Goal: Task Accomplishment & Management: Complete application form

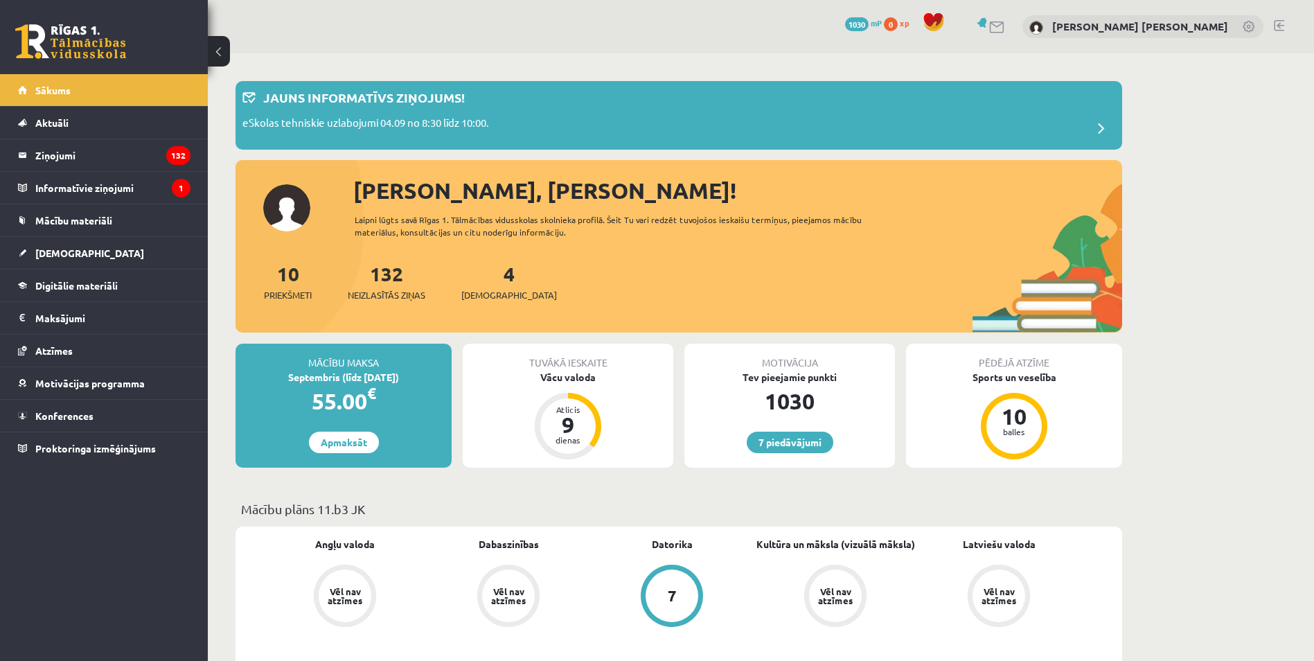
click at [569, 389] on div "Tuvākā ieskaite Vācu valoda Atlicis 9 dienas" at bounding box center [568, 405] width 211 height 124
click at [545, 384] on div "Tuvākā ieskaite Vācu valoda Atlicis 9 dienas" at bounding box center [568, 405] width 211 height 124
drag, startPoint x: 545, startPoint y: 384, endPoint x: 515, endPoint y: 373, distance: 31.8
click at [510, 373] on div "Vācu valoda" at bounding box center [568, 377] width 211 height 15
click at [551, 380] on div "Vācu valoda" at bounding box center [568, 377] width 211 height 15
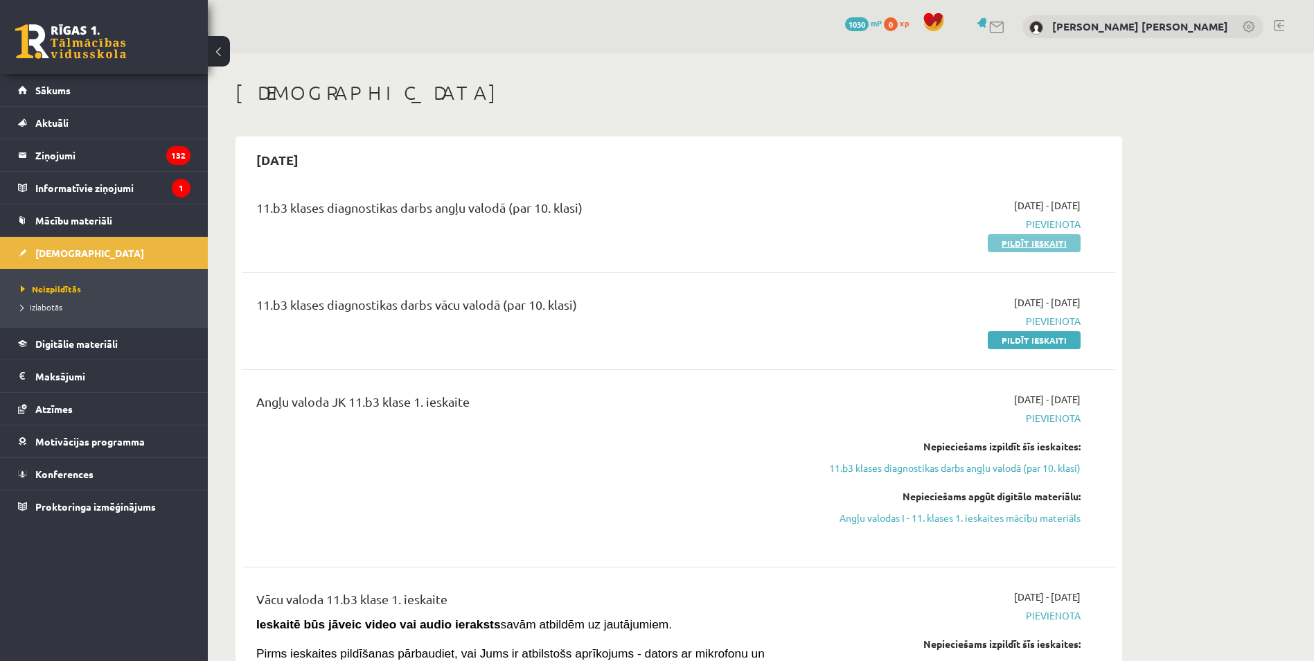
click at [1005, 242] on link "Pildīt ieskaiti" at bounding box center [1033, 243] width 93 height 18
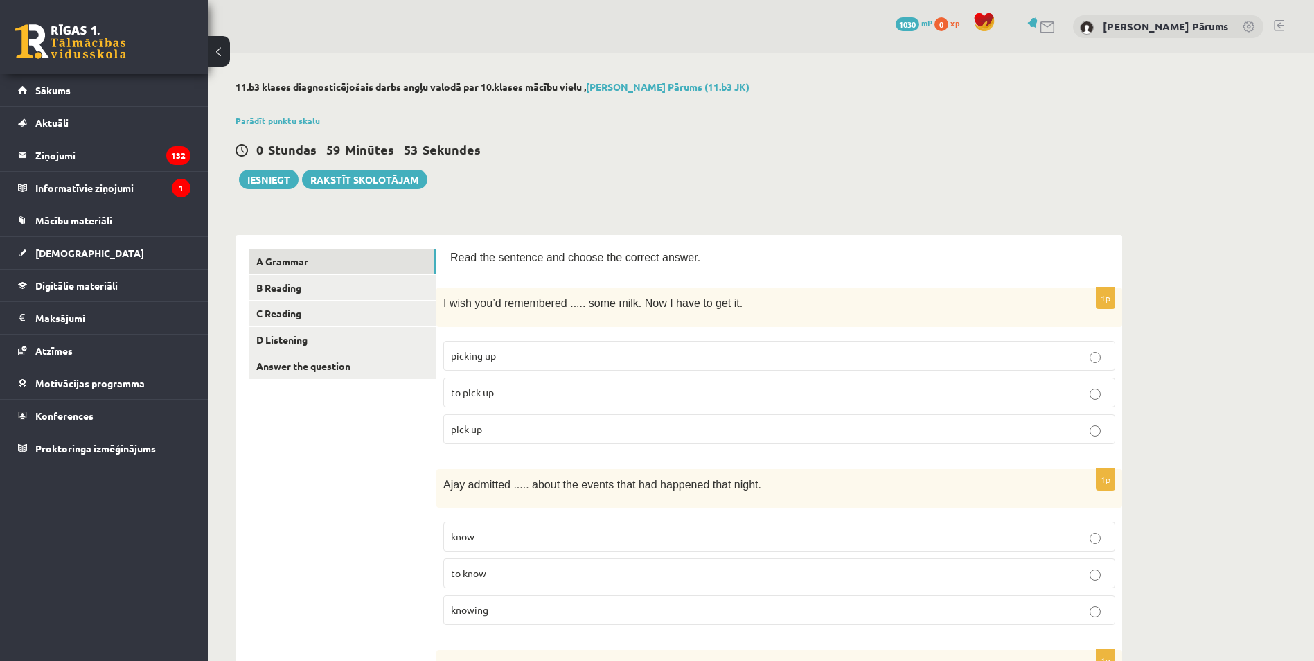
scroll to position [138, 0]
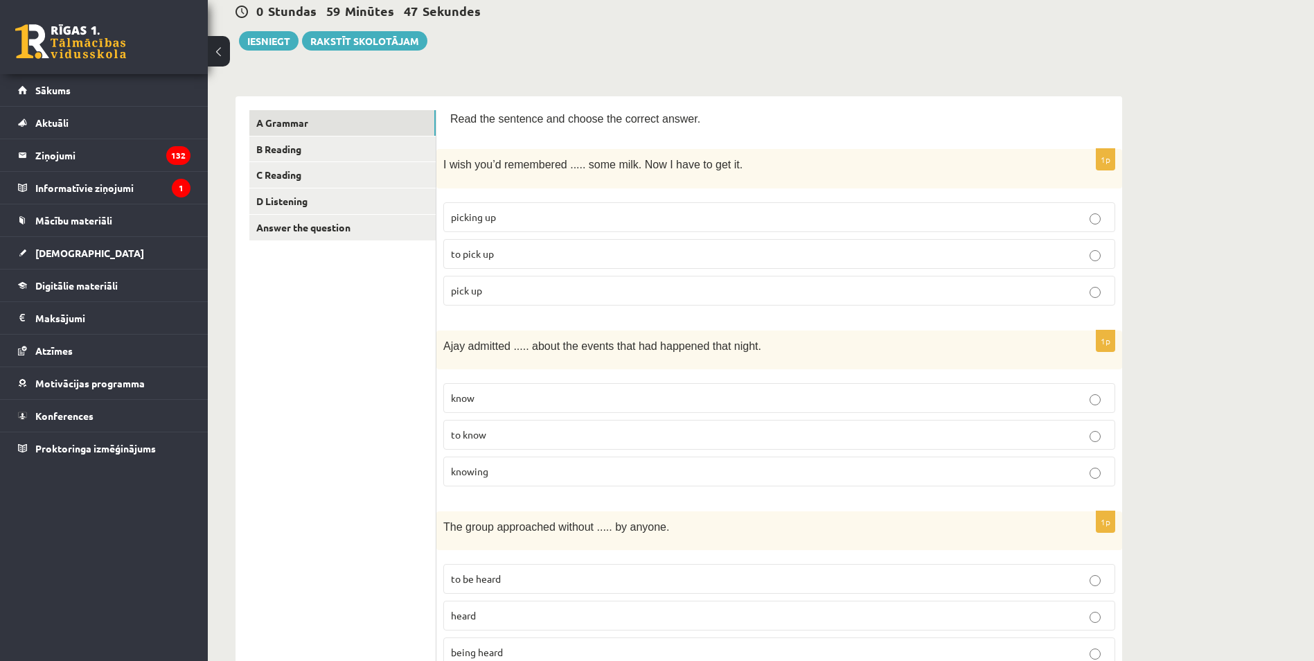
click at [479, 253] on span "to pick up" at bounding box center [472, 253] width 43 height 12
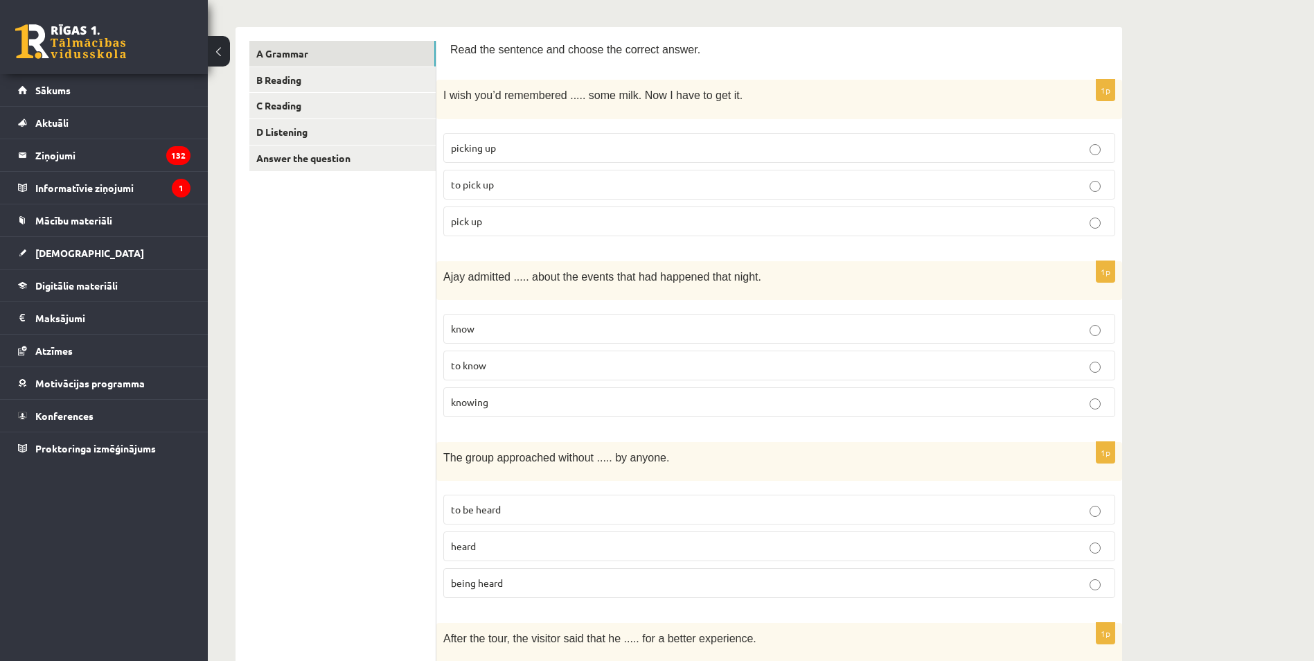
click at [472, 399] on span "knowing" at bounding box center [469, 401] width 37 height 12
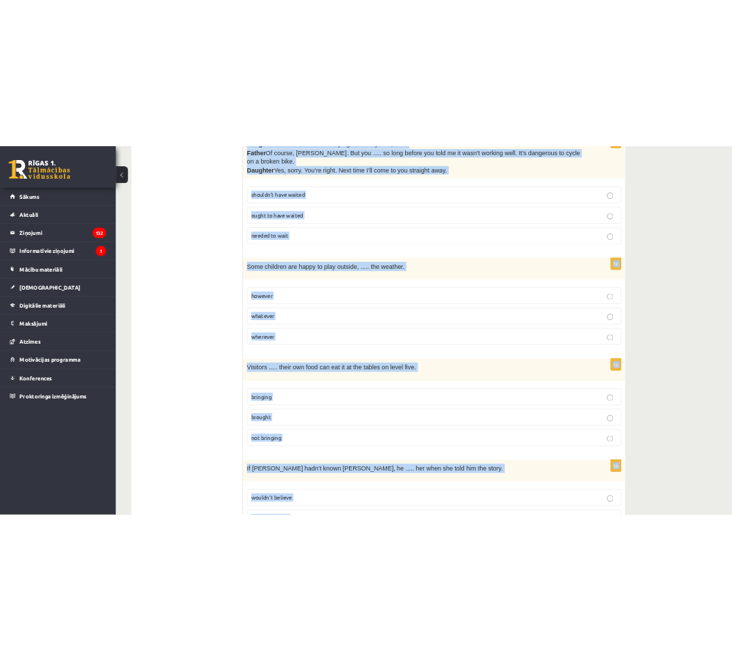
scroll to position [3311, 0]
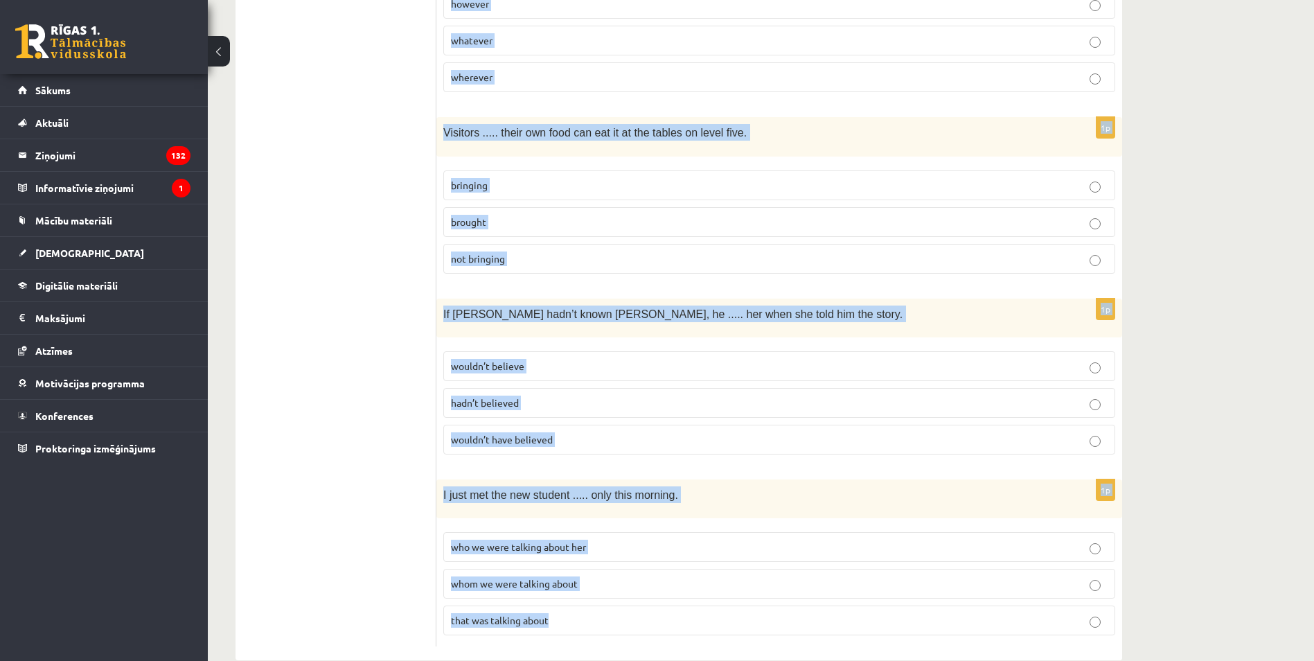
drag, startPoint x: 439, startPoint y: 97, endPoint x: 1002, endPoint y: 597, distance: 753.0
copy form "L ipsu dol’s ametconsec ..... adip elit. Sed D eius te inc ut. laboree do ma al…"
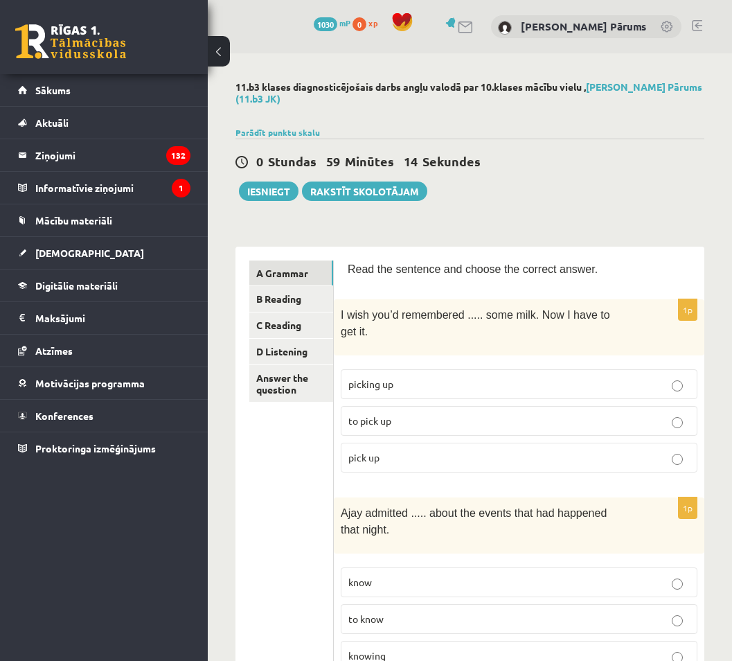
scroll to position [277, 0]
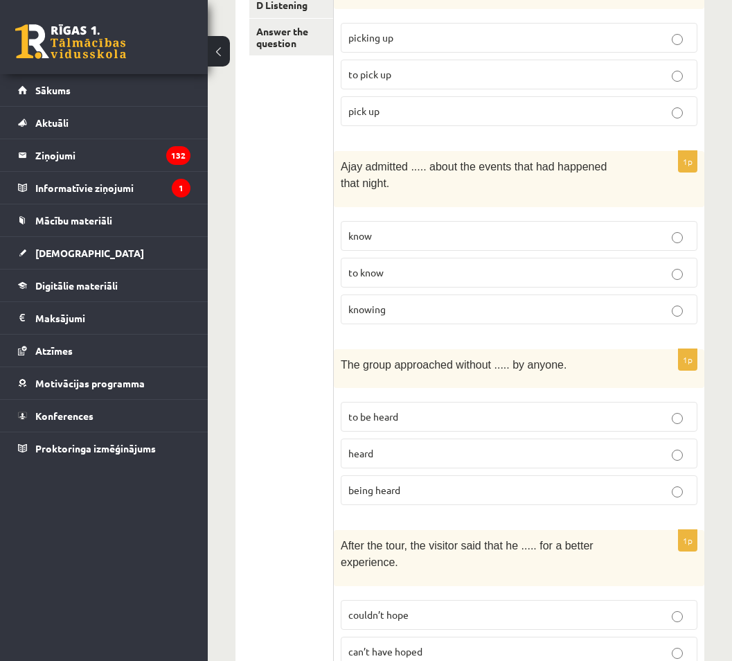
click at [402, 409] on p "to be heard" at bounding box center [518, 416] width 341 height 15
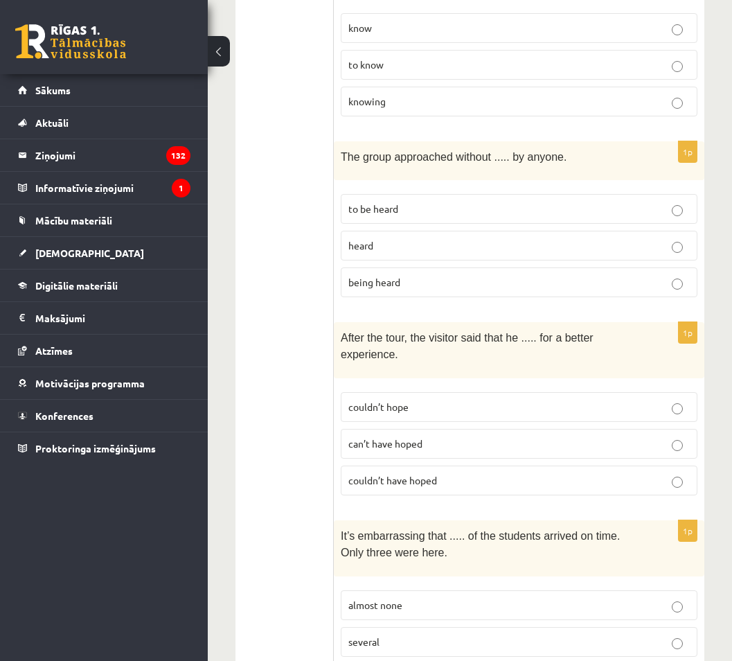
click at [373, 275] on p "being heard" at bounding box center [518, 282] width 341 height 15
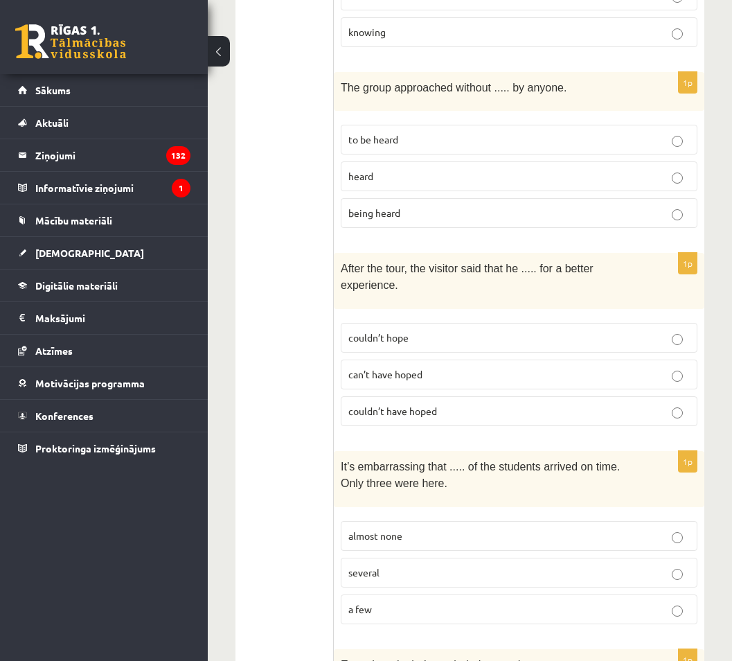
click at [399, 368] on span "can’t have hoped" at bounding box center [385, 374] width 74 height 12
click at [389, 404] on span "couldn’t have hoped" at bounding box center [392, 410] width 89 height 12
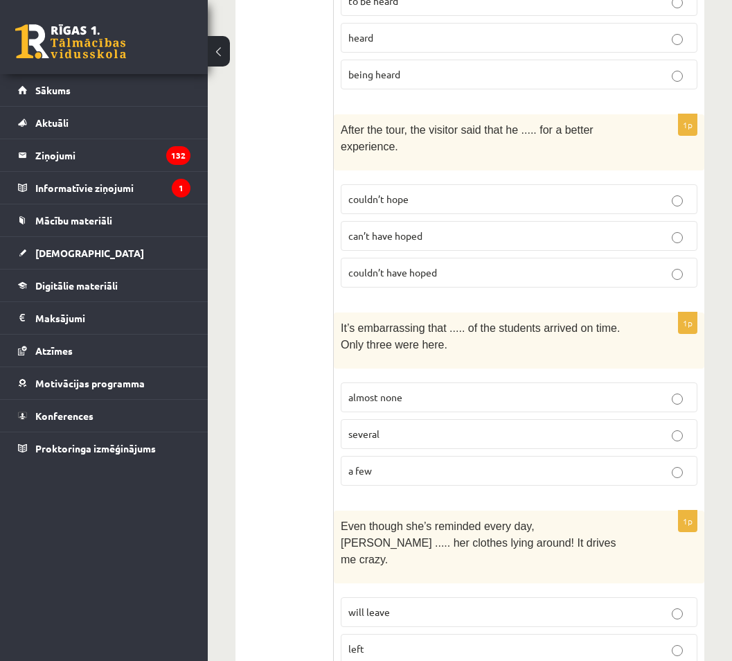
click at [379, 391] on span "almost none" at bounding box center [375, 397] width 54 height 12
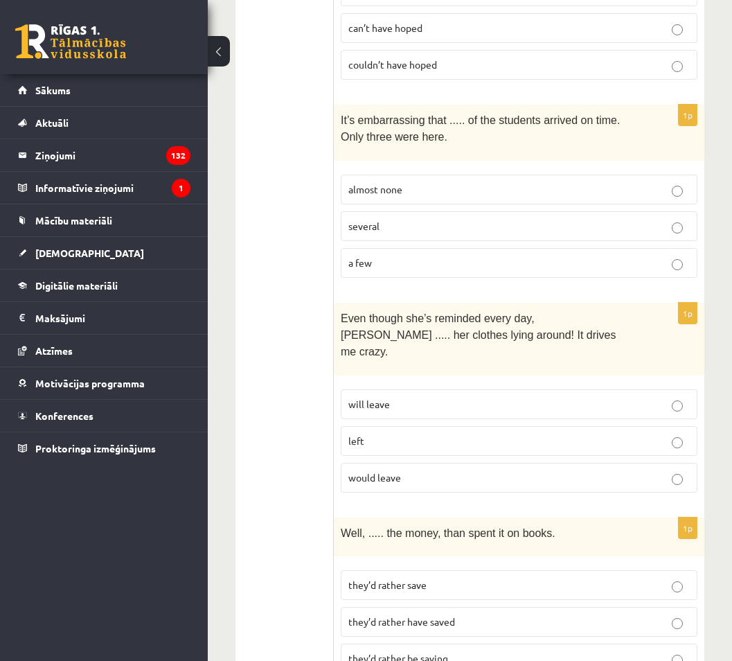
click at [364, 397] on span "will leave" at bounding box center [369, 403] width 42 height 12
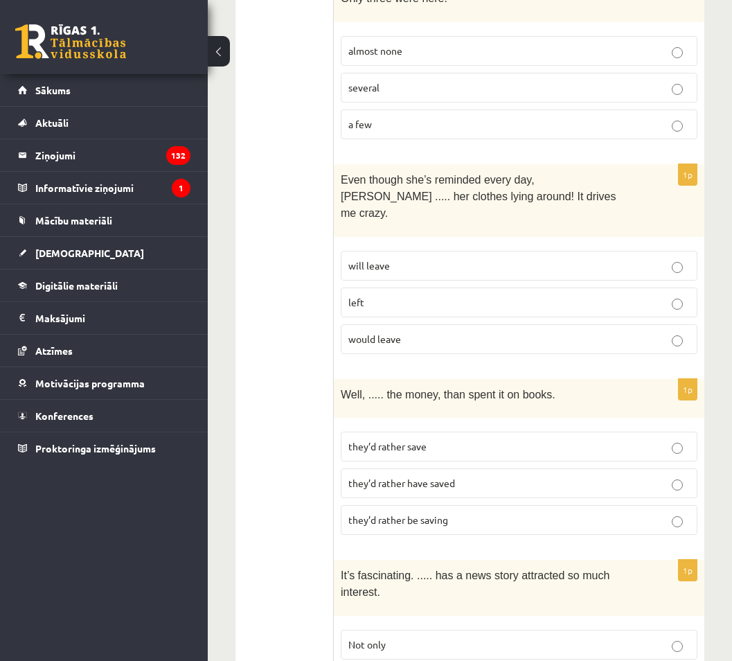
click at [422, 440] on span "they’d rather save" at bounding box center [387, 446] width 78 height 12
click at [415, 476] on p "they’d rather have saved" at bounding box center [518, 483] width 341 height 15
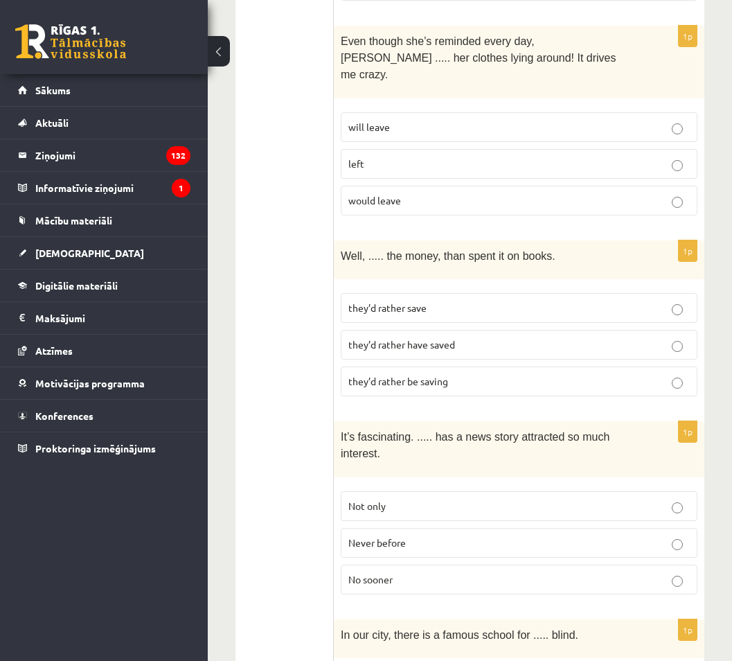
click at [386, 536] on span "Never before" at bounding box center [376, 542] width 57 height 12
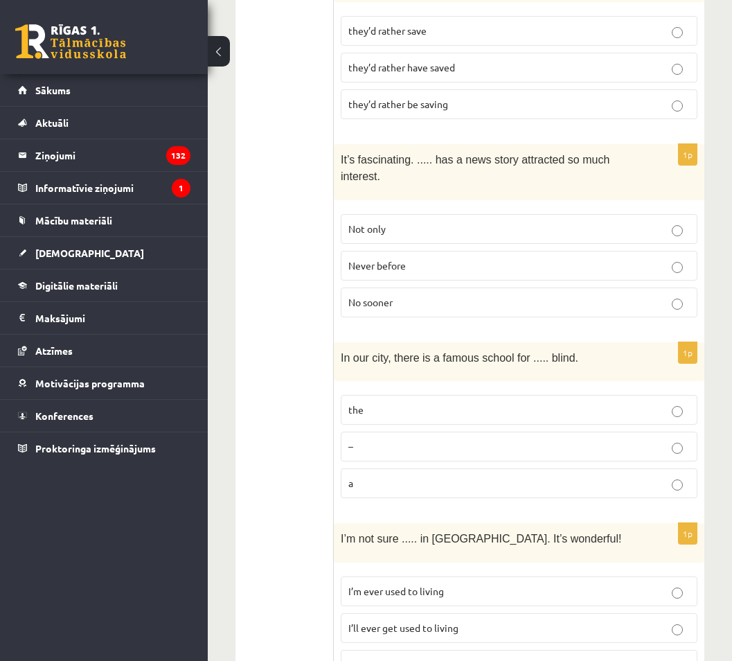
click at [452, 402] on p "the" at bounding box center [518, 409] width 341 height 15
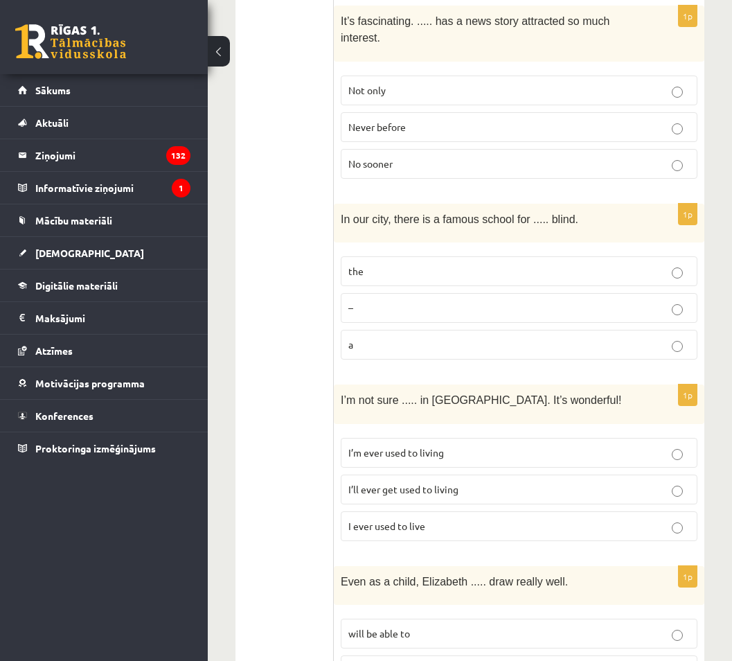
click at [396, 483] on span "I’ll ever get used to living" at bounding box center [403, 489] width 110 height 12
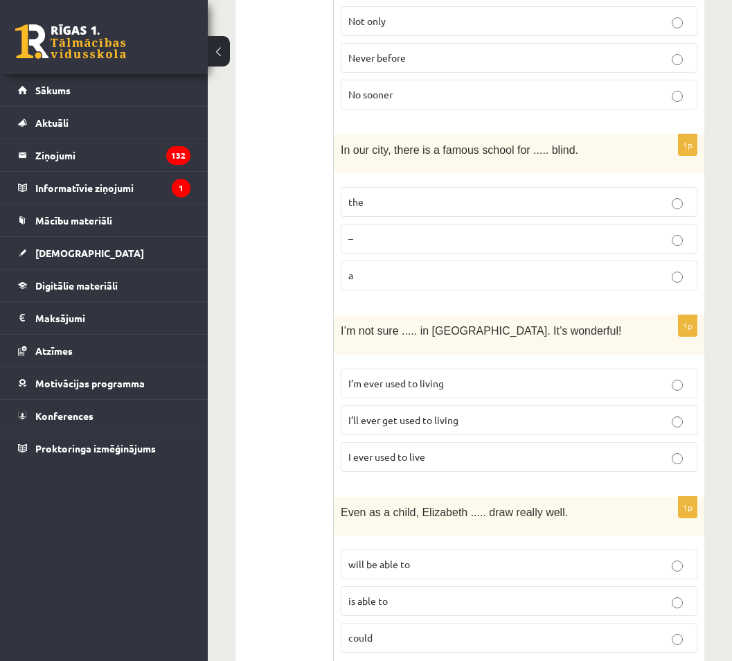
scroll to position [1870, 0]
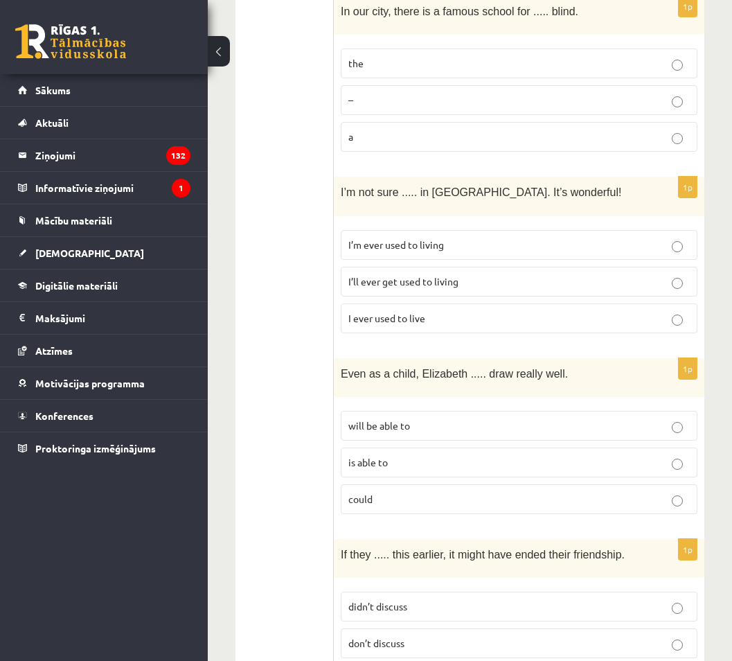
click at [373, 492] on span "could" at bounding box center [360, 498] width 24 height 12
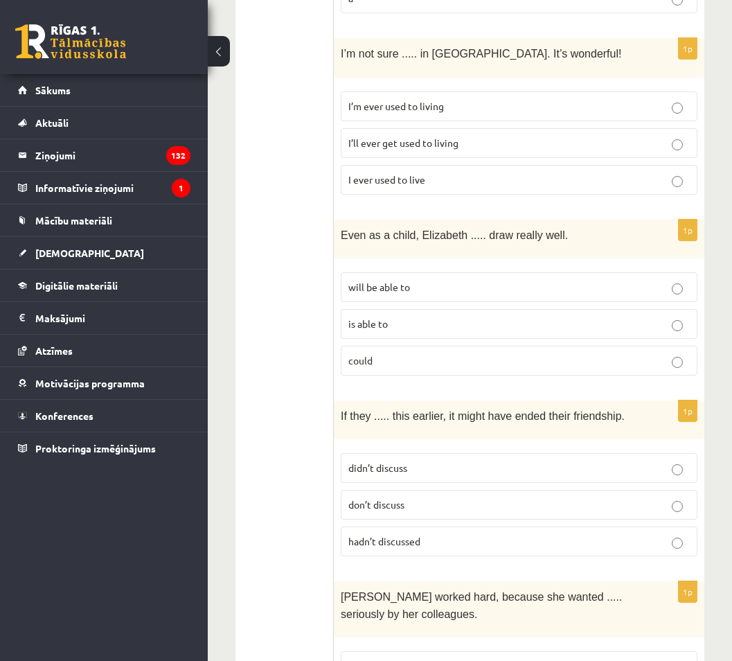
click at [377, 535] on span "hadn’t discussed" at bounding box center [384, 541] width 72 height 12
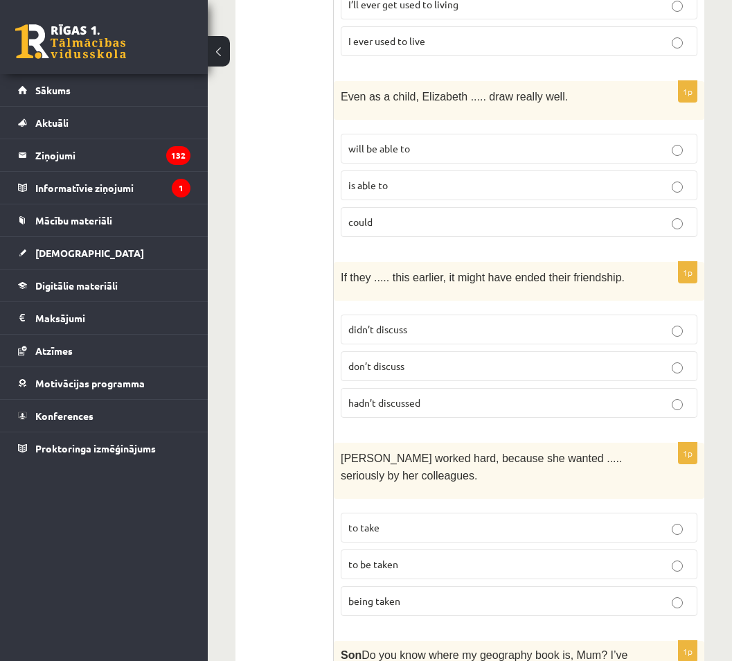
click at [387, 557] on span "to be taken" at bounding box center [373, 563] width 50 height 12
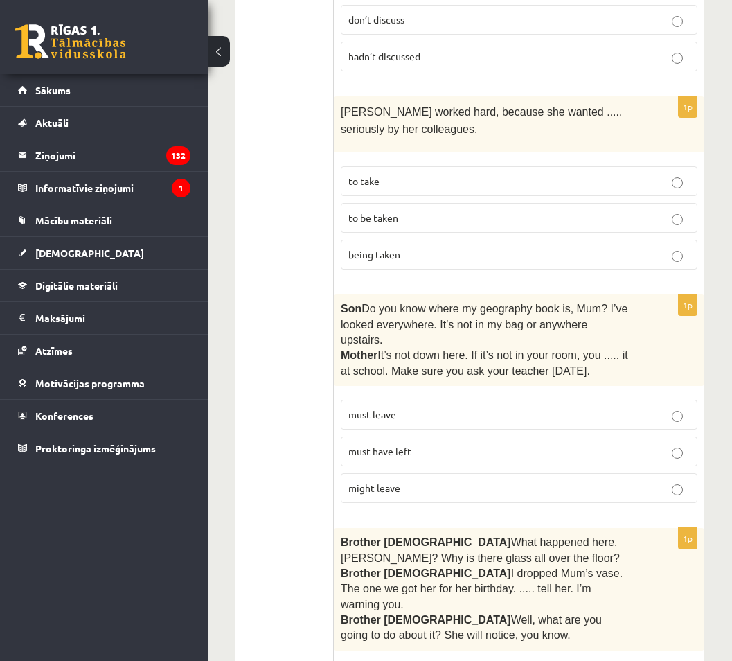
drag, startPoint x: 390, startPoint y: 377, endPoint x: 392, endPoint y: 384, distance: 7.2
click at [390, 445] on span "must have left" at bounding box center [379, 451] width 63 height 12
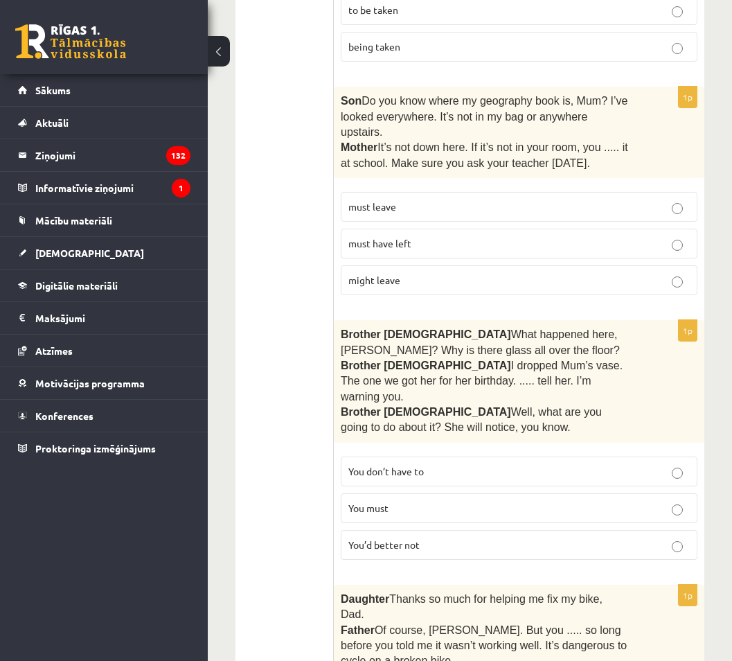
click at [413, 538] on span "You’d better not" at bounding box center [383, 544] width 71 height 12
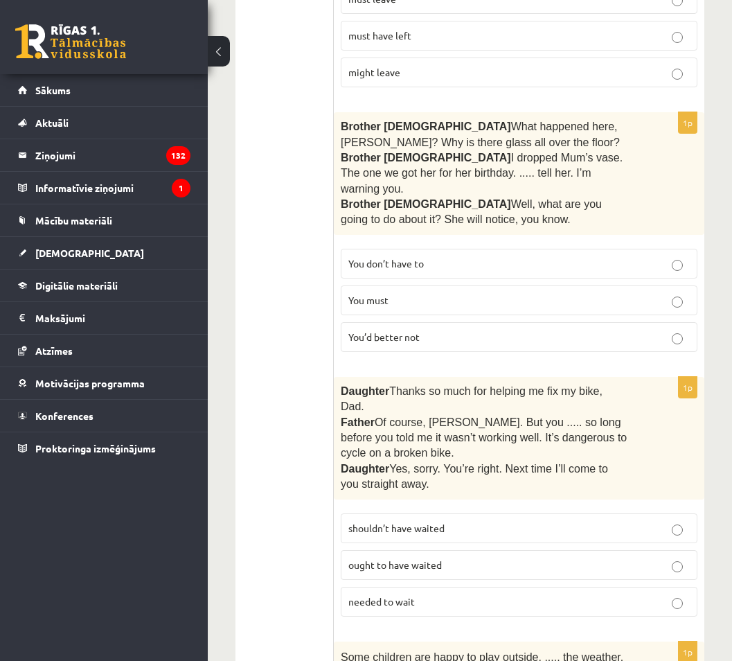
click at [406, 521] on span "shouldn’t have waited" at bounding box center [396, 527] width 96 height 12
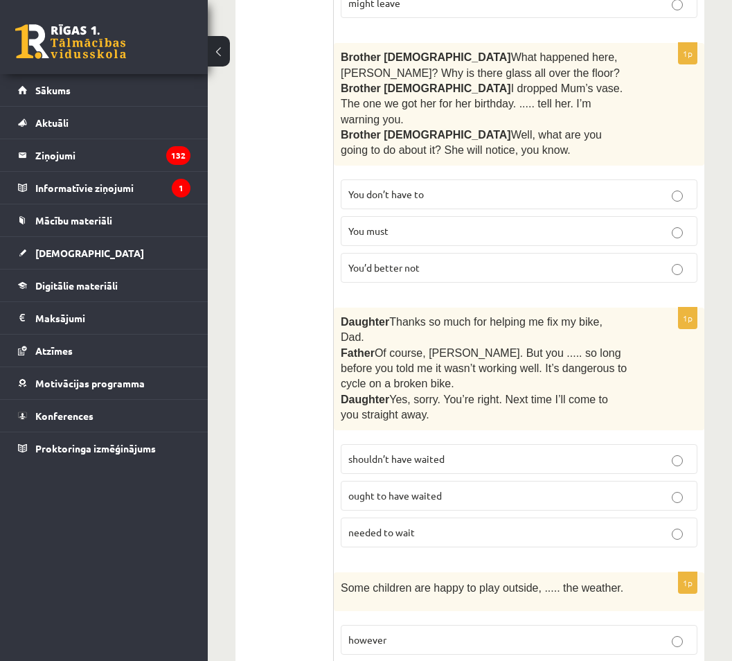
scroll to position [3116, 0]
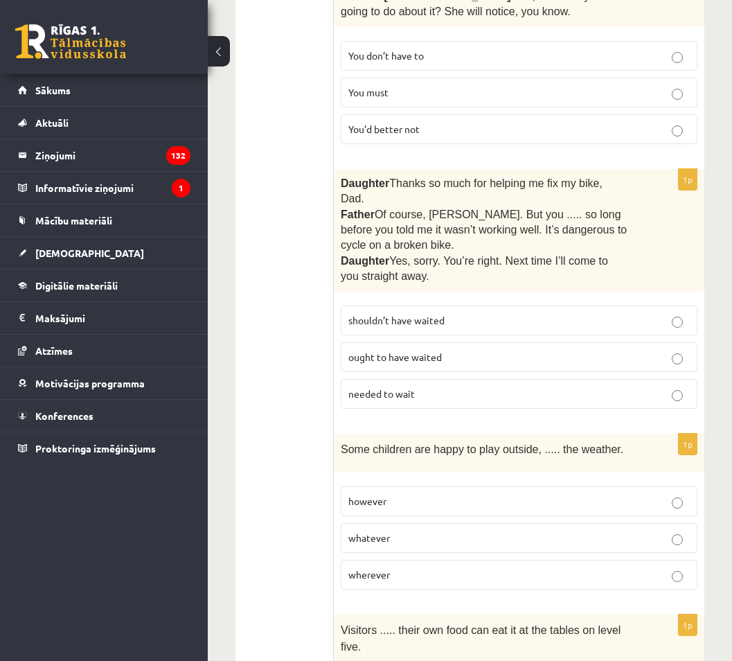
click at [377, 568] on span "wherever" at bounding box center [369, 574] width 42 height 12
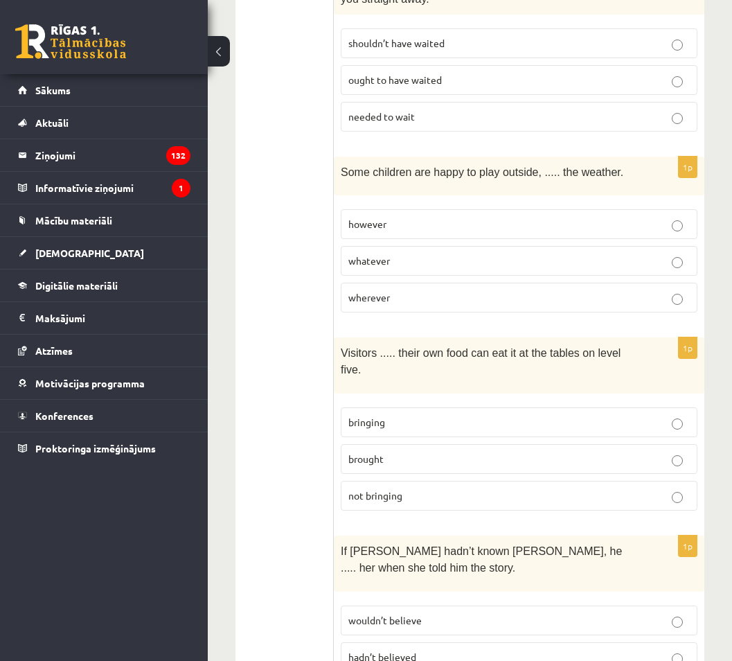
click at [384, 415] on span "bringing" at bounding box center [366, 421] width 37 height 12
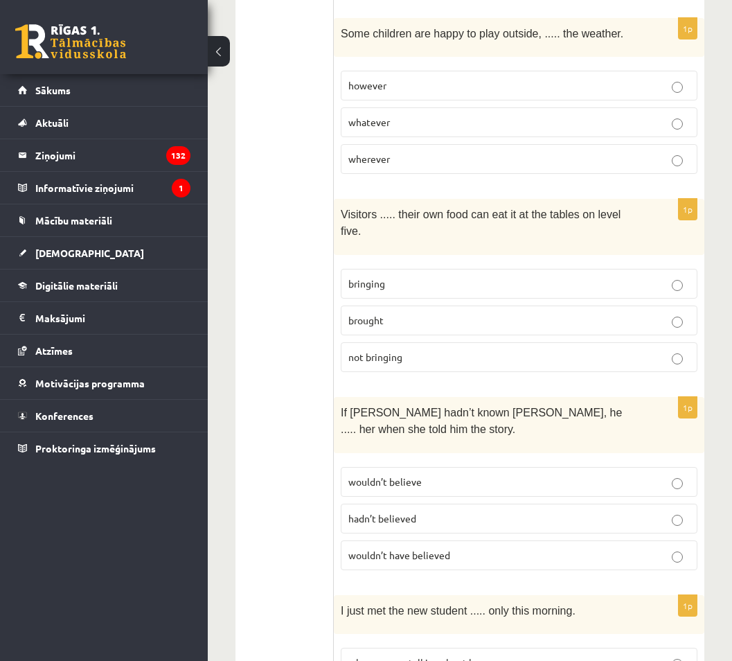
click at [393, 548] on span "wouldn’t have believed" at bounding box center [399, 554] width 102 height 12
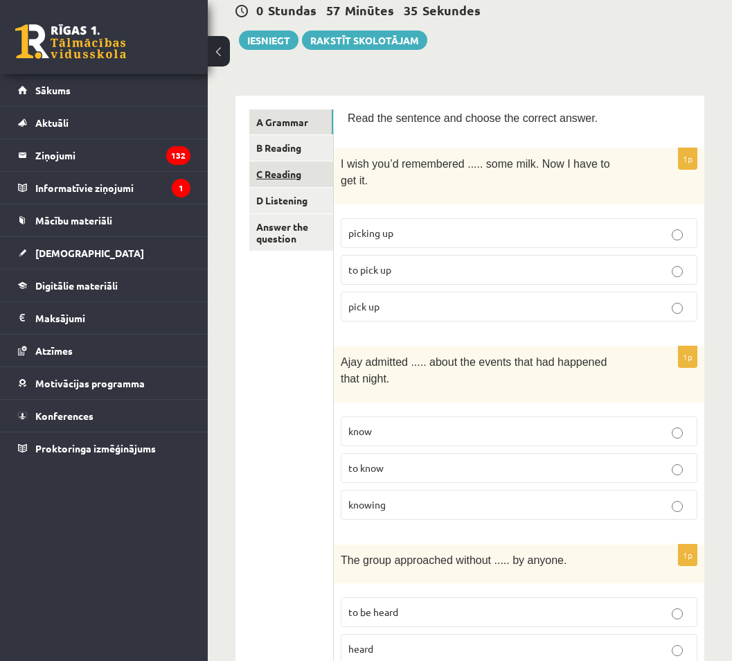
scroll to position [0, 0]
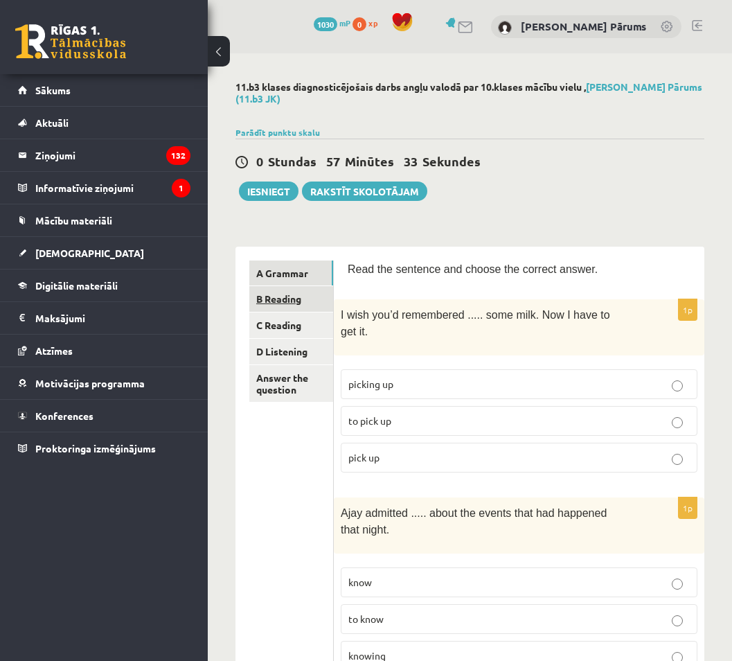
click at [277, 301] on link "B Reading" at bounding box center [291, 299] width 84 height 26
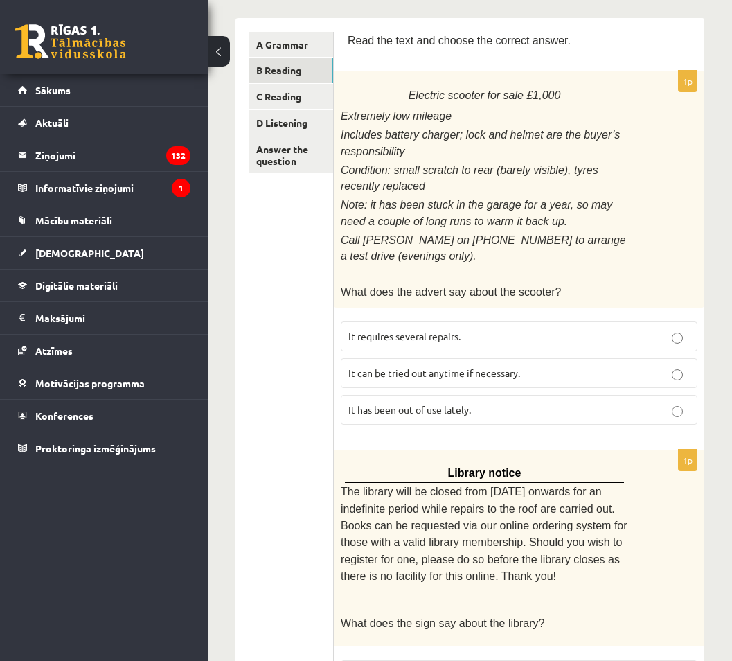
scroll to position [159, 0]
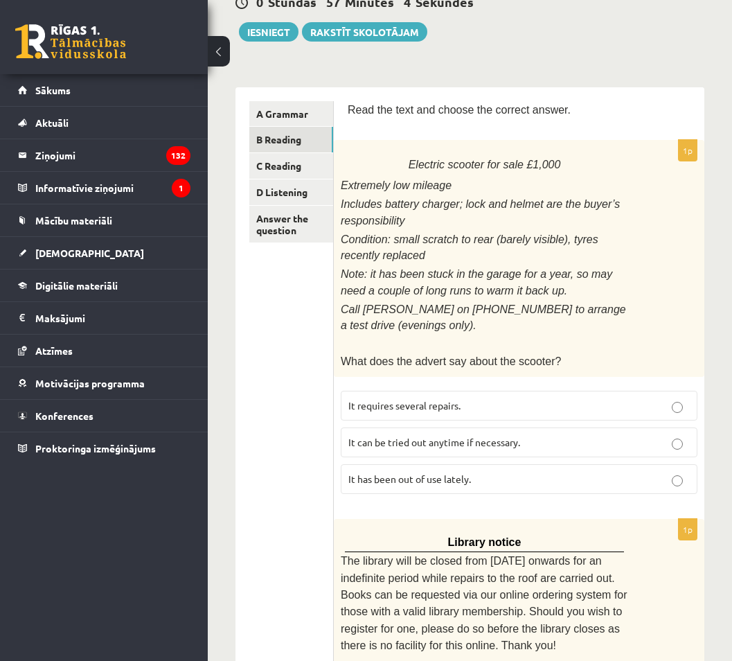
click at [437, 472] on span "It has been out of use lately." at bounding box center [409, 478] width 123 height 12
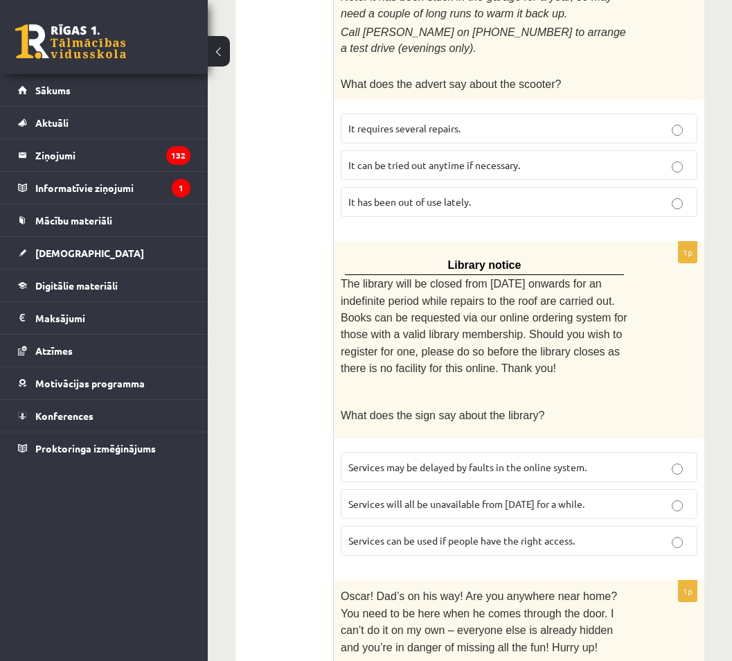
scroll to position [575, 0]
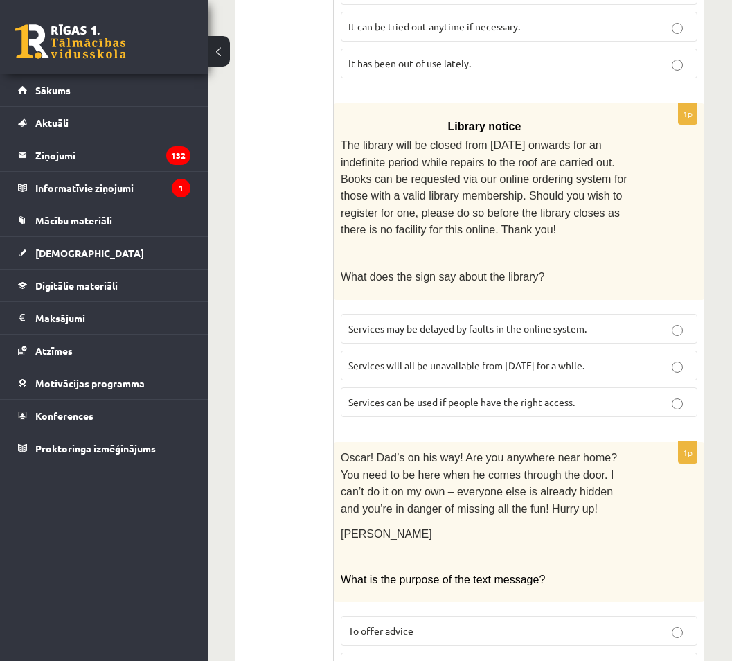
click at [386, 359] on span "Services will all be unavailable from [DATE] for a while." at bounding box center [466, 365] width 236 height 12
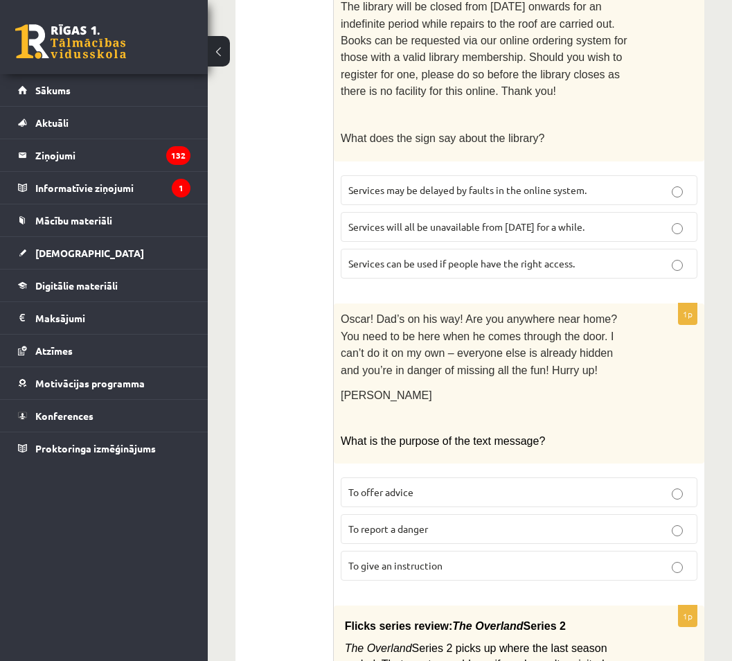
scroll to position [783, 0]
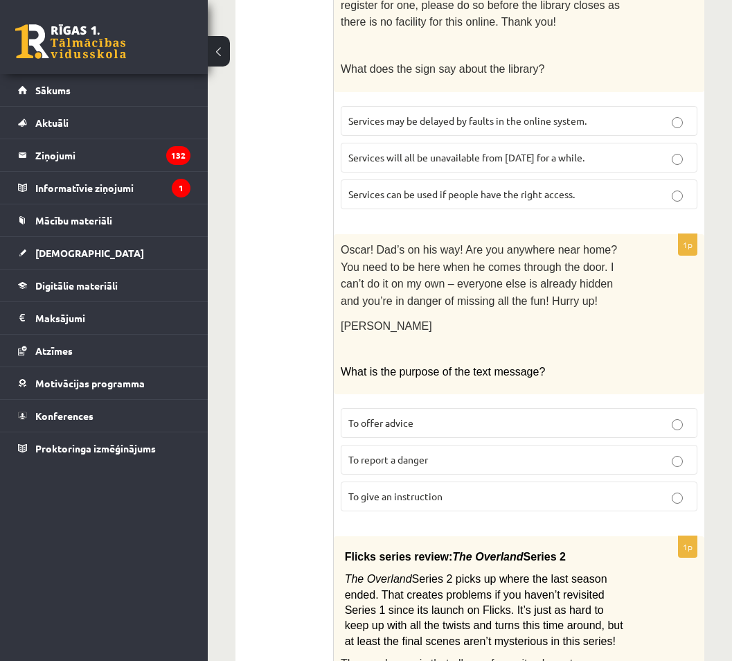
click at [409, 452] on p "To report a danger" at bounding box center [518, 459] width 341 height 15
click at [390, 453] on span "To report a danger" at bounding box center [388, 459] width 80 height 12
click at [406, 490] on span "To give an instruction" at bounding box center [395, 496] width 94 height 12
click at [427, 408] on label "To offer advice" at bounding box center [519, 423] width 357 height 30
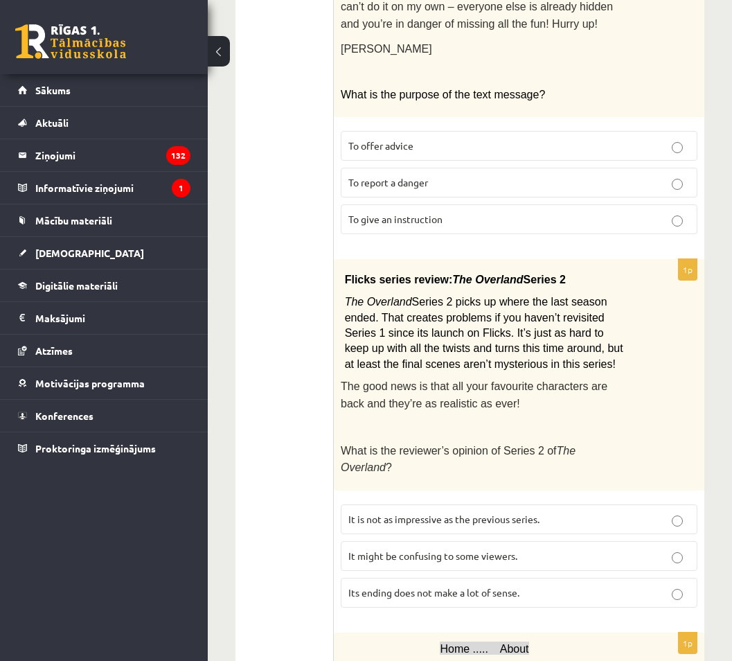
scroll to position [1129, 0]
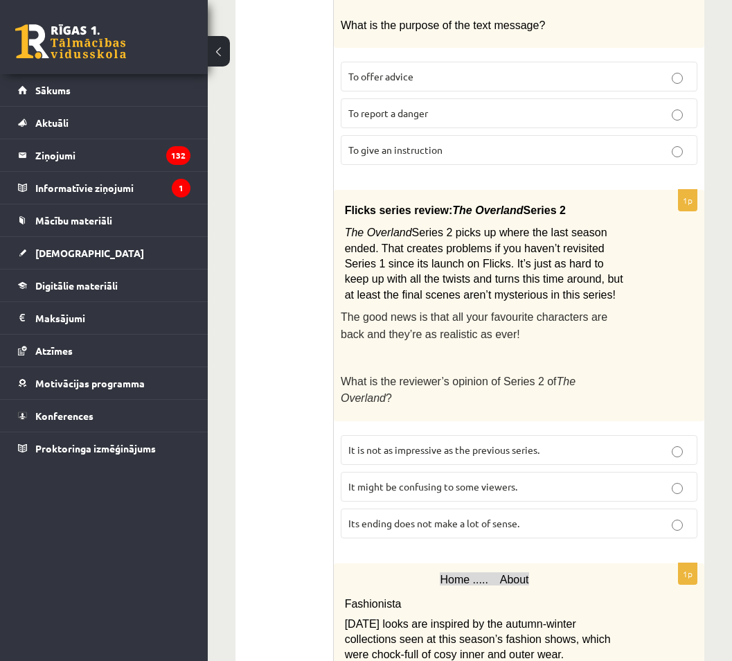
click at [422, 480] on span "It might be confusing to some viewers." at bounding box center [432, 486] width 169 height 12
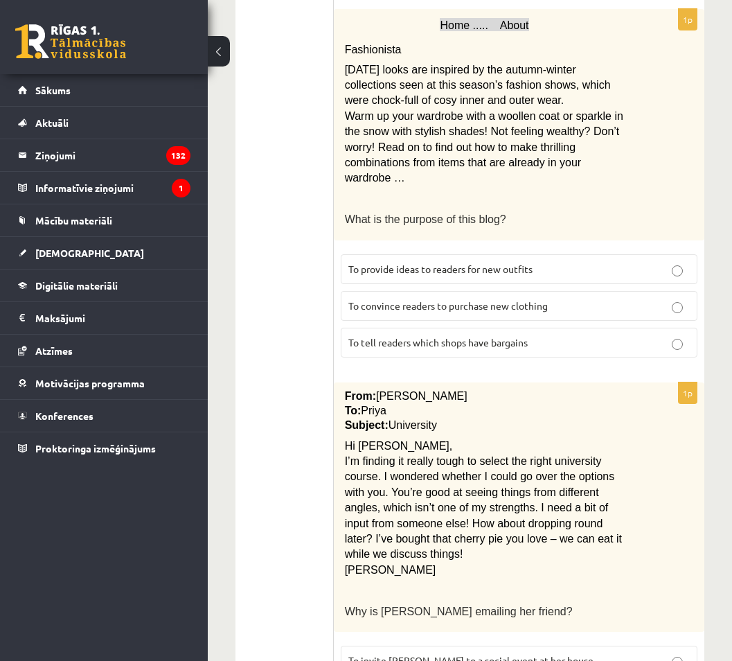
scroll to position [1544, 0]
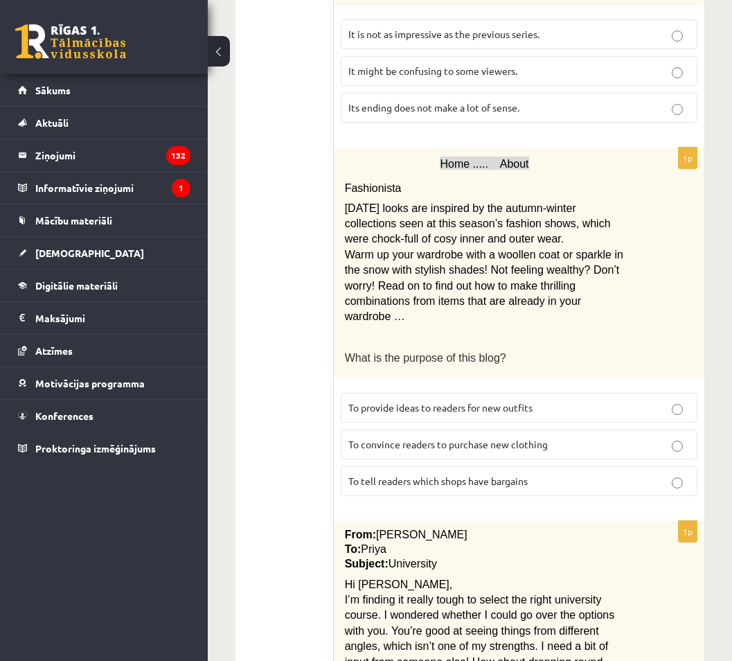
click at [443, 438] on span "To convince readers to purchase new clothing" at bounding box center [447, 444] width 199 height 12
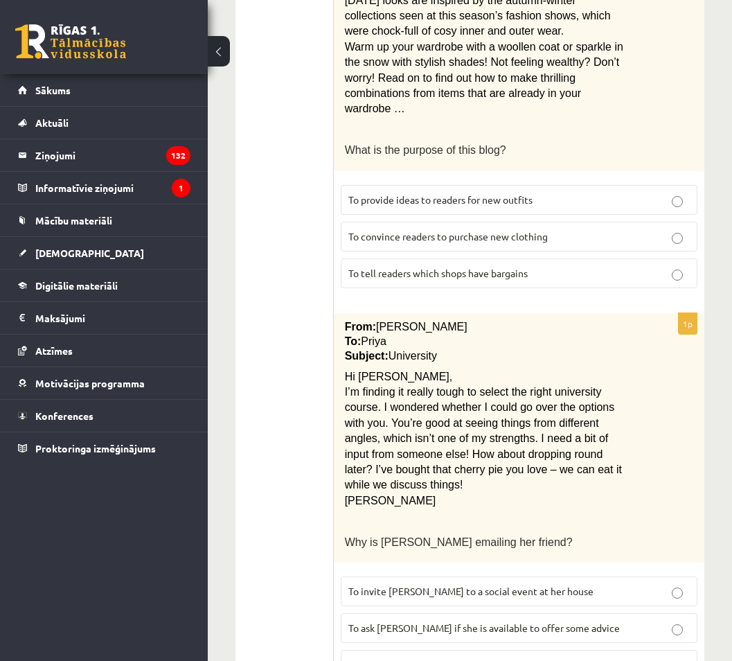
click at [422, 620] on p "To ask [PERSON_NAME] if she is available to offer some advice" at bounding box center [518, 627] width 341 height 15
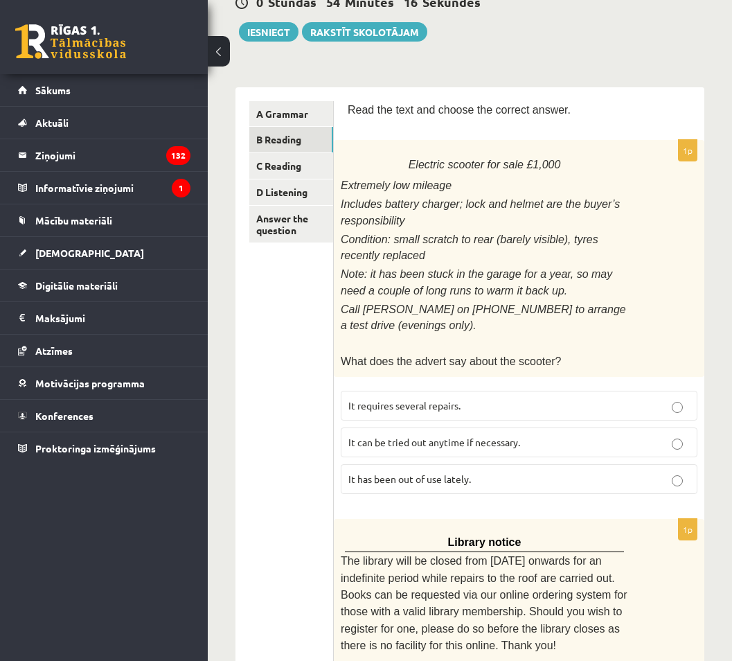
scroll to position [0, 0]
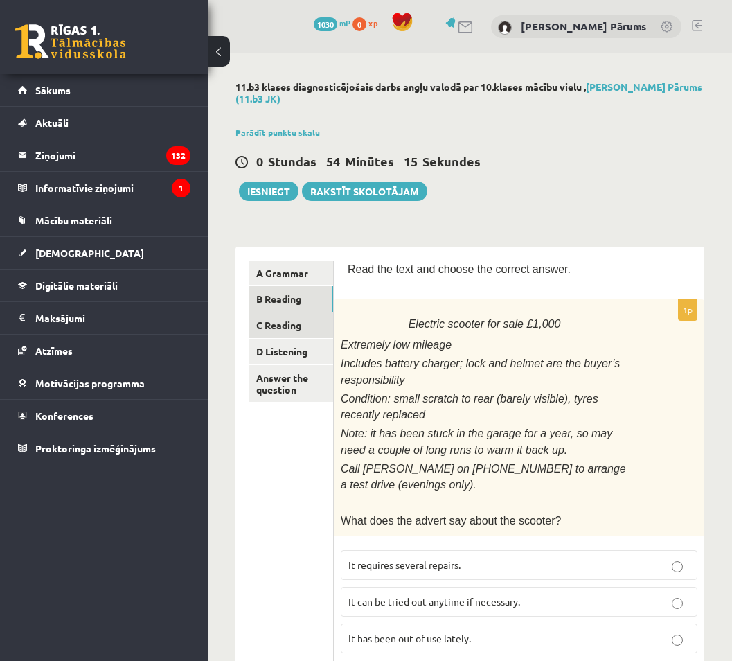
click at [276, 330] on link "C Reading" at bounding box center [291, 325] width 84 height 26
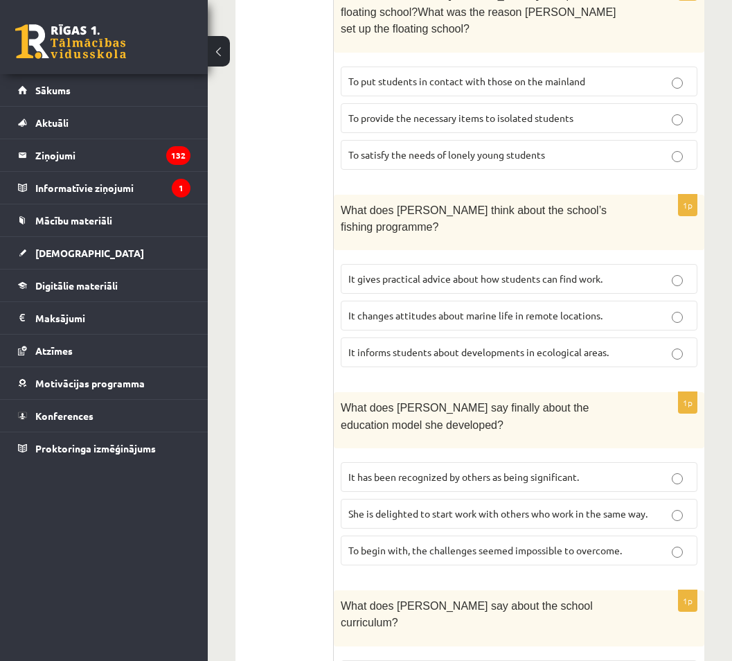
scroll to position [1548, 0]
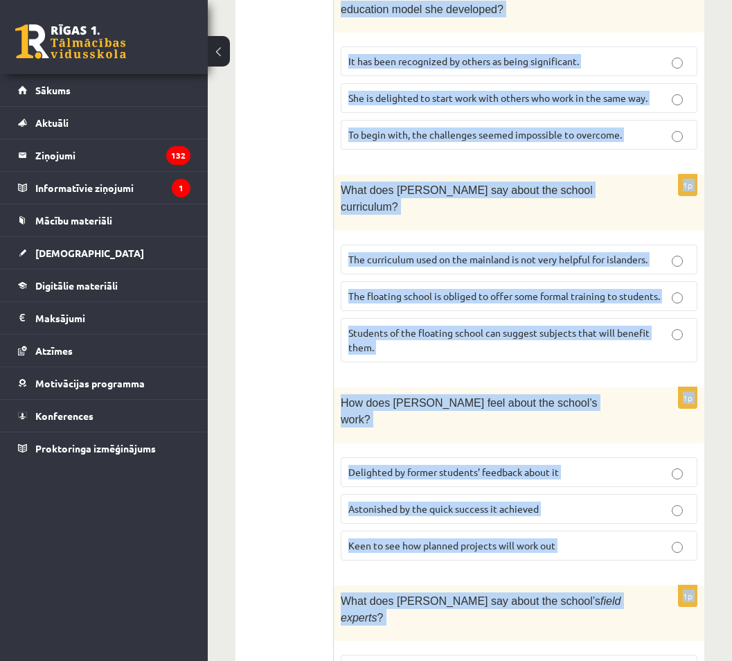
drag, startPoint x: 352, startPoint y: 302, endPoint x: 672, endPoint y: 600, distance: 438.0
copy form "L ipsumdol sitame Co adipisc, Elit Seddoei T incididunt u laboreet dolore magna…"
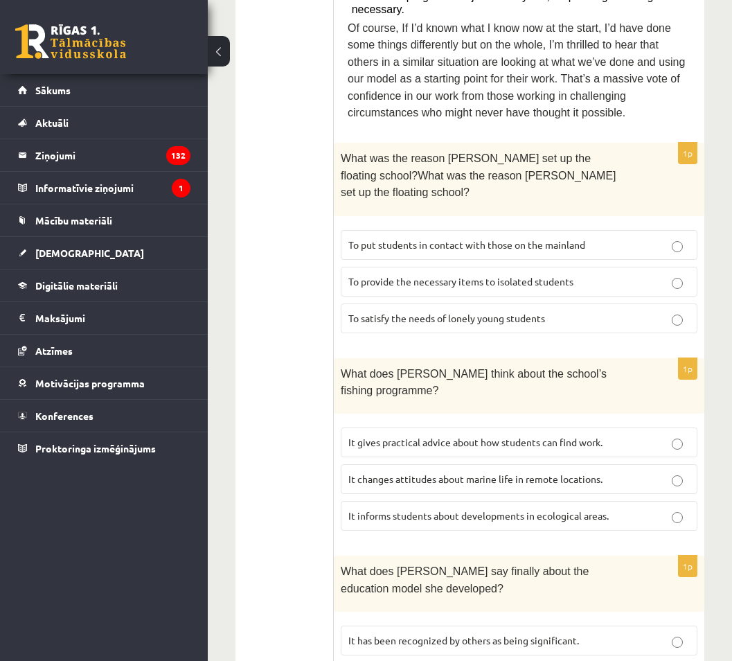
scroll to position [1039, 0]
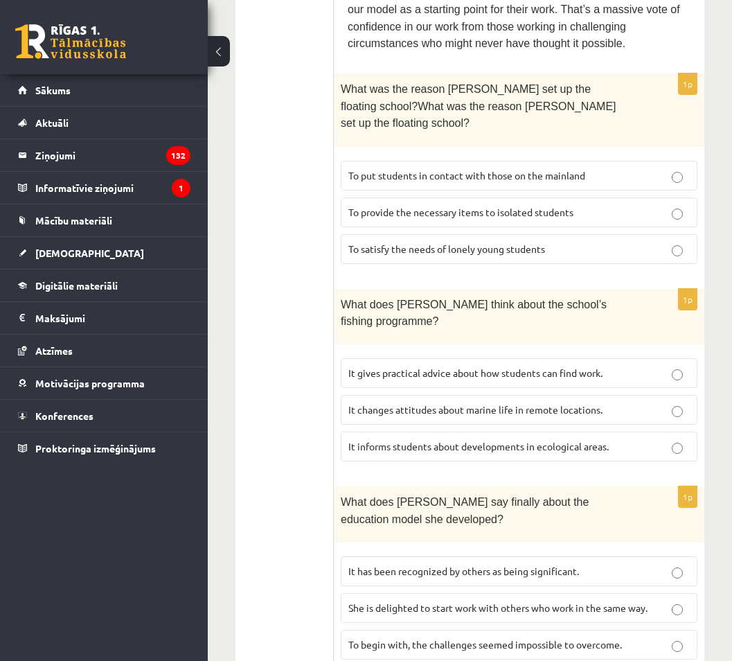
click at [391, 206] on span "To provide the necessary items to isolated students" at bounding box center [460, 212] width 225 height 12
click at [379, 440] on span "It informs students about developments in ecological areas." at bounding box center [478, 446] width 260 height 12
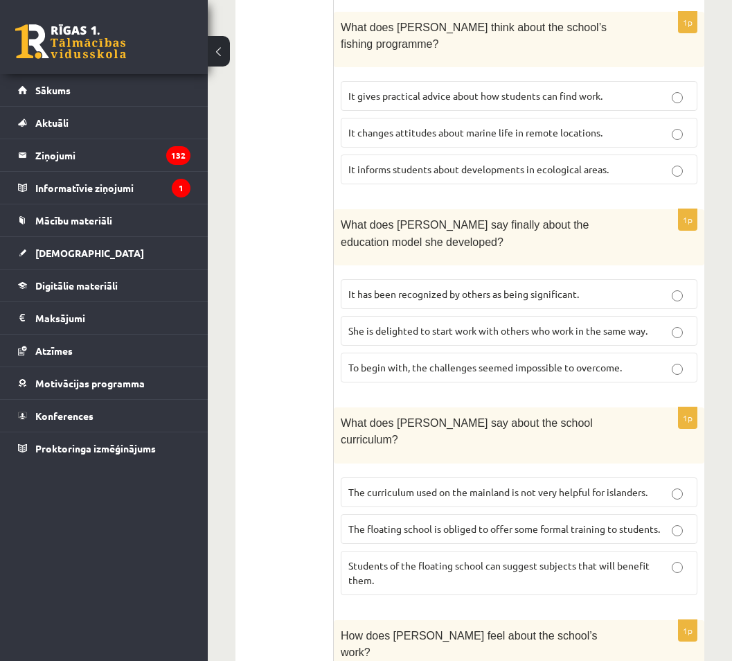
click at [379, 287] on span "It has been recognized by others as being significant." at bounding box center [463, 293] width 231 height 12
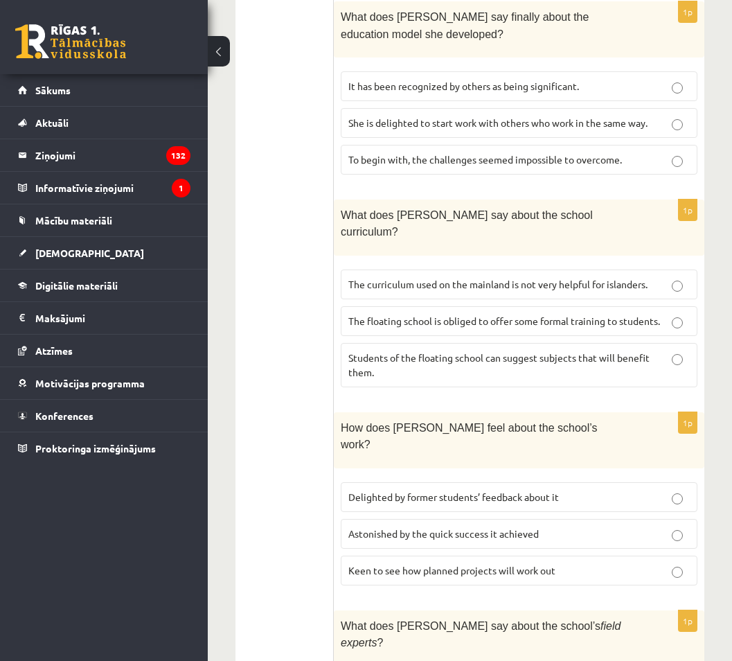
click at [384, 278] on span "The curriculum used on the mainland is not very helpful for islanders." at bounding box center [497, 284] width 299 height 12
click at [379, 490] on p "Delighted by former students’ feedback about it" at bounding box center [518, 497] width 341 height 15
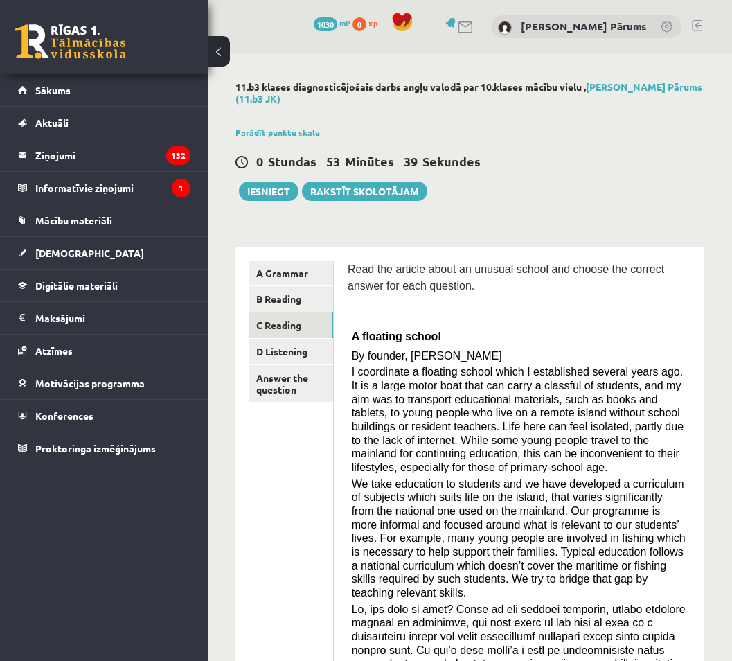
scroll to position [69, 0]
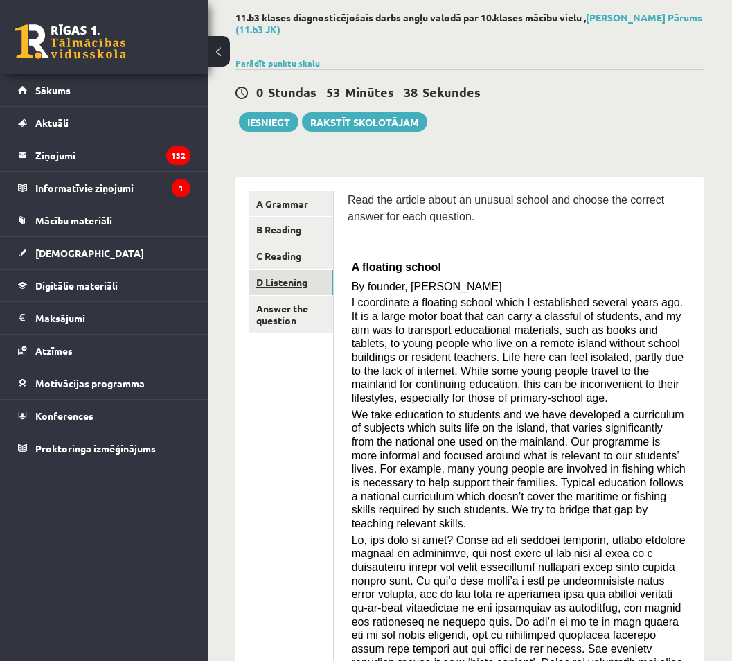
click at [270, 285] on link "D Listening" at bounding box center [291, 282] width 84 height 26
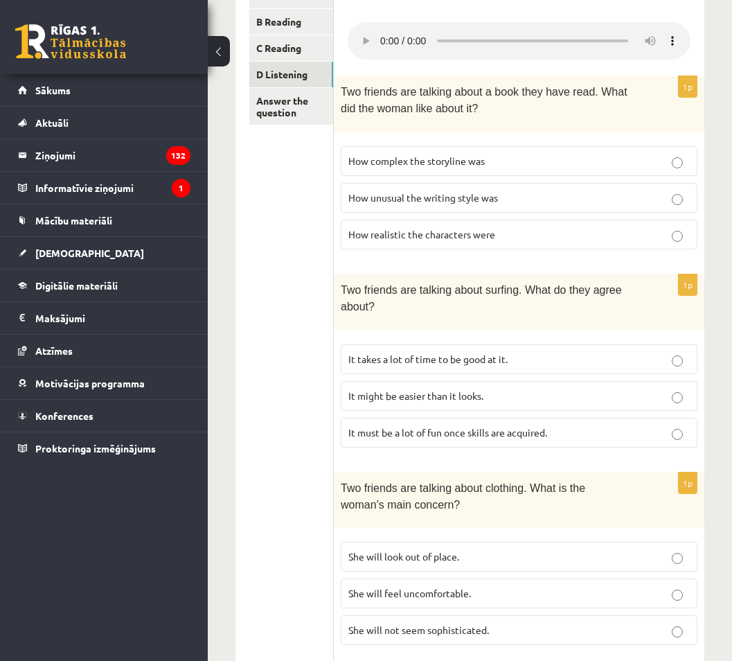
scroll to position [415, 0]
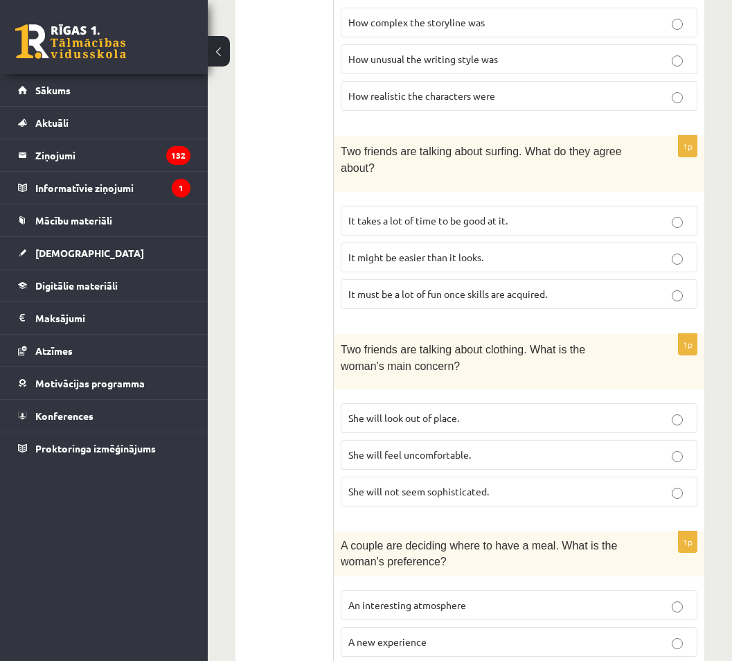
click at [440, 454] on span "She will feel uncomfortable." at bounding box center [409, 454] width 123 height 12
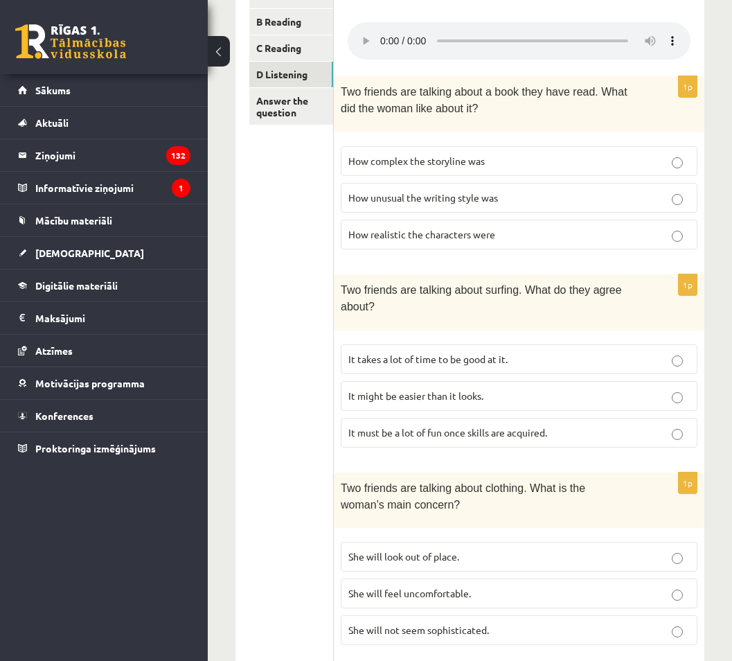
scroll to position [208, 0]
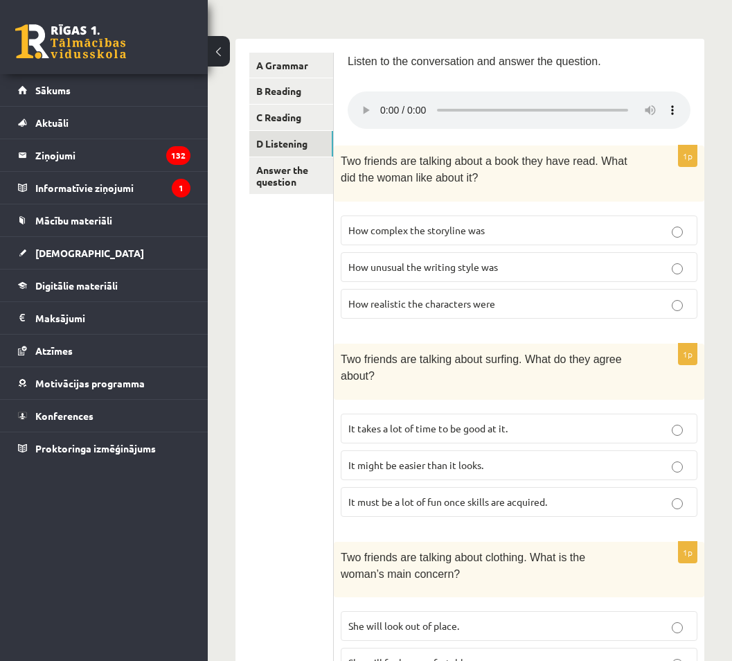
click at [443, 429] on span "It takes a lot of time to be good at it." at bounding box center [427, 428] width 159 height 12
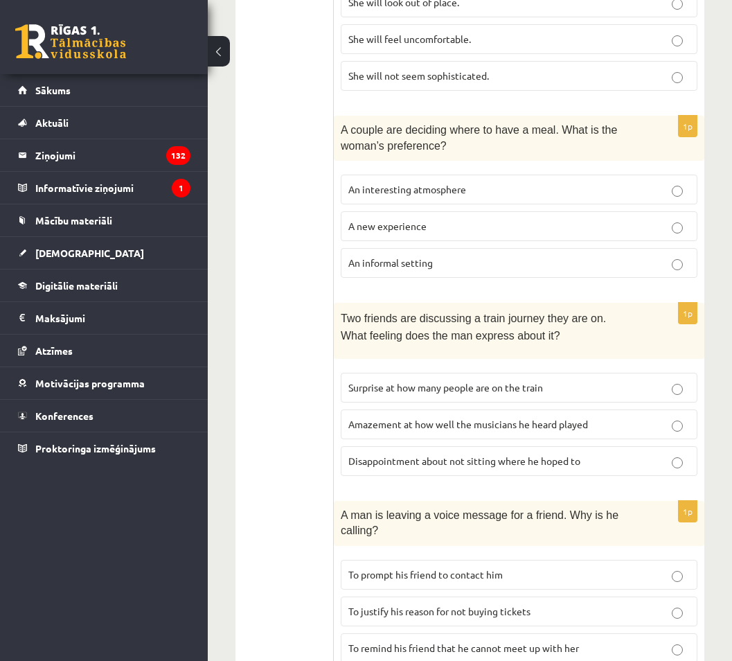
scroll to position [865, 0]
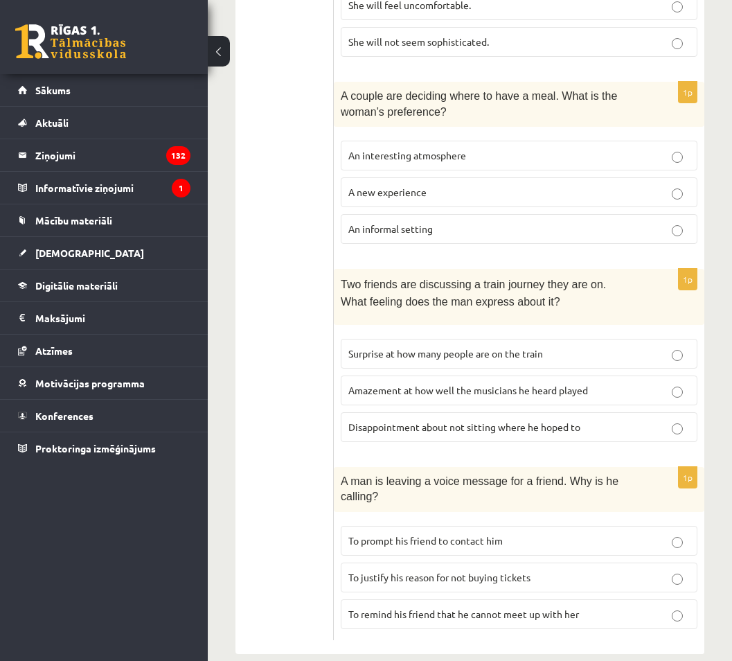
click at [458, 571] on span "To justify his reason for not buying tickets" at bounding box center [439, 577] width 182 height 12
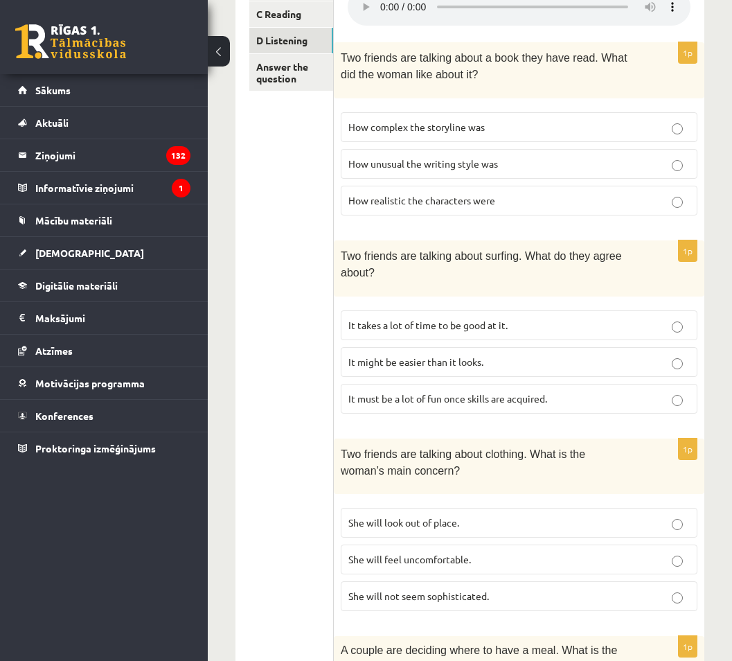
scroll to position [242, 0]
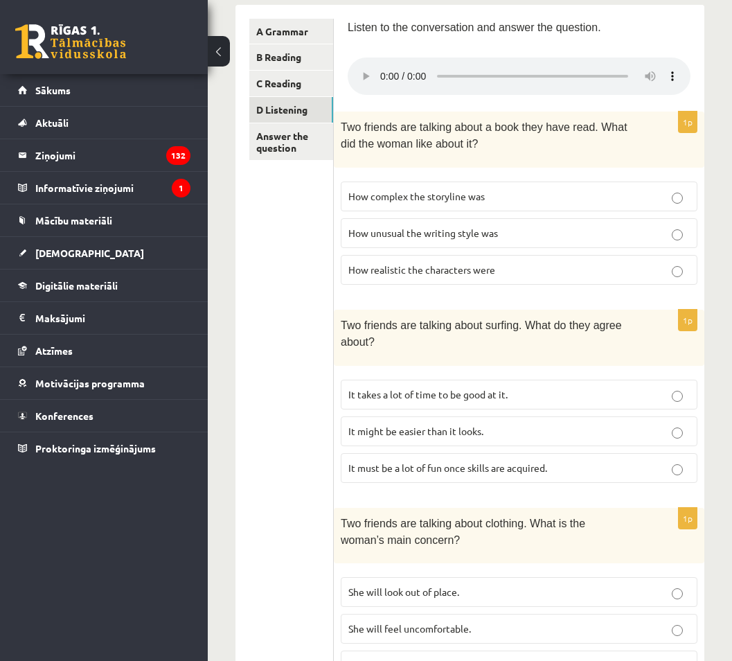
click at [573, 231] on p "How unusual the writing style was" at bounding box center [518, 233] width 341 height 15
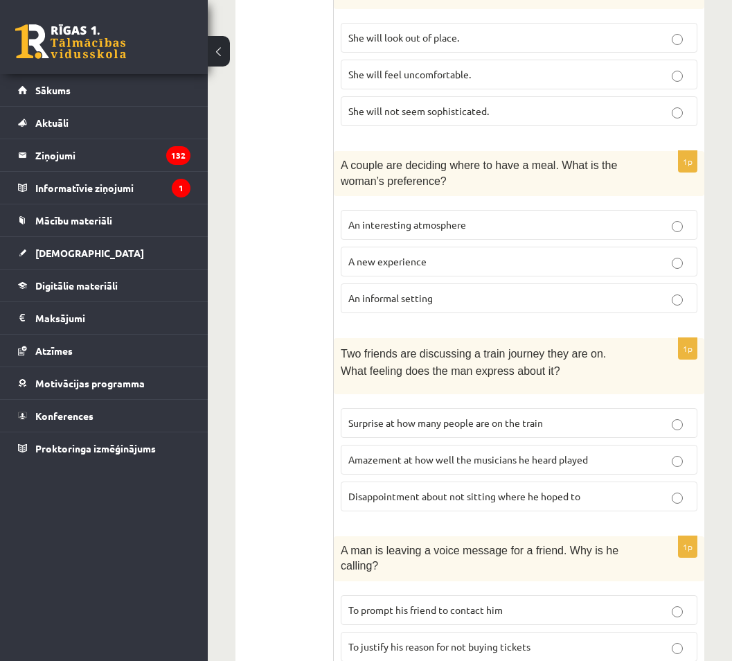
scroll to position [657, 0]
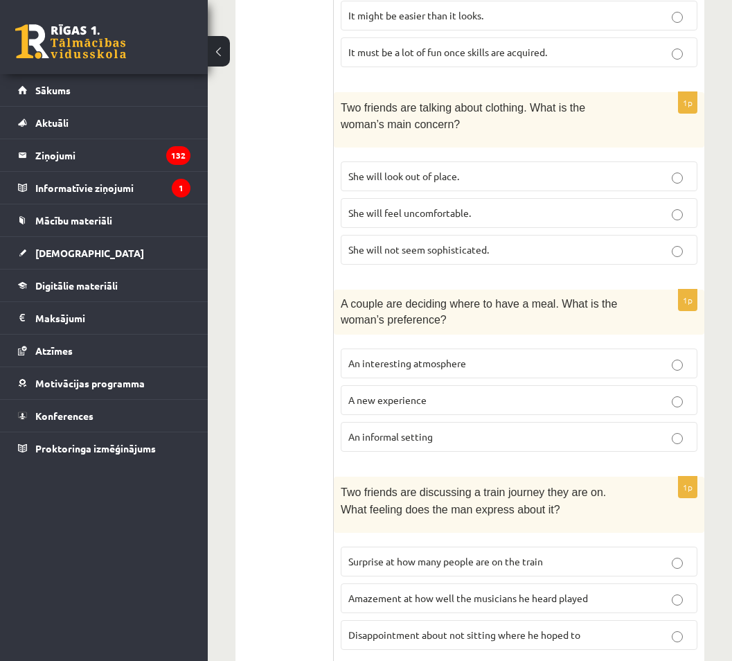
click at [568, 172] on p "She will look out of place." at bounding box center [518, 176] width 341 height 15
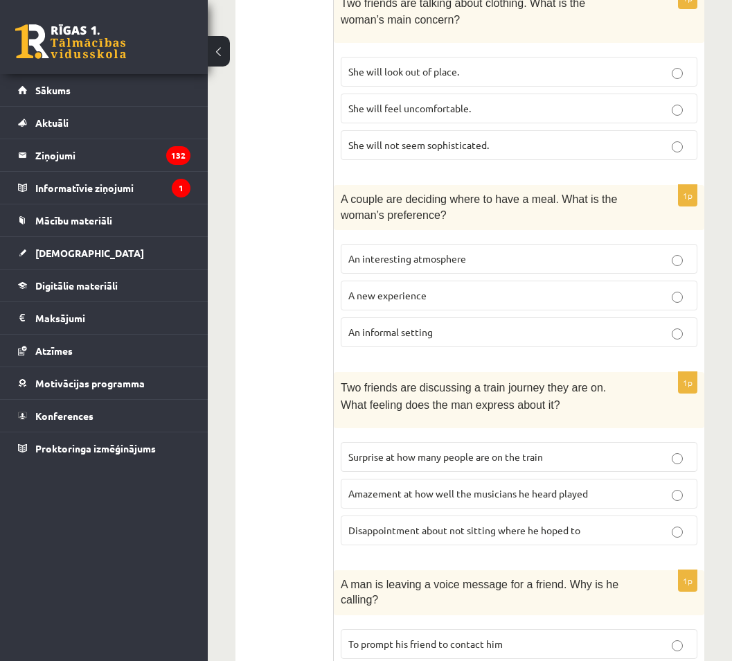
scroll to position [865, 0]
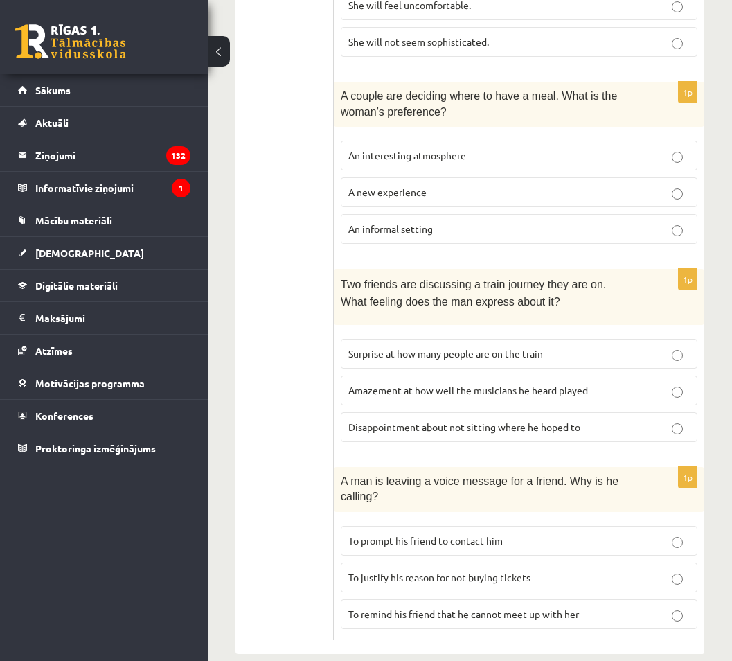
click at [449, 157] on span "An interesting atmosphere" at bounding box center [407, 155] width 118 height 12
click at [628, 134] on fieldset "An interesting atmosphere A new experience An informal setting" at bounding box center [519, 191] width 357 height 114
click at [637, 151] on p "An interesting atmosphere" at bounding box center [518, 155] width 341 height 15
click at [489, 350] on span "Surprise at how many people are on the train" at bounding box center [445, 353] width 195 height 12
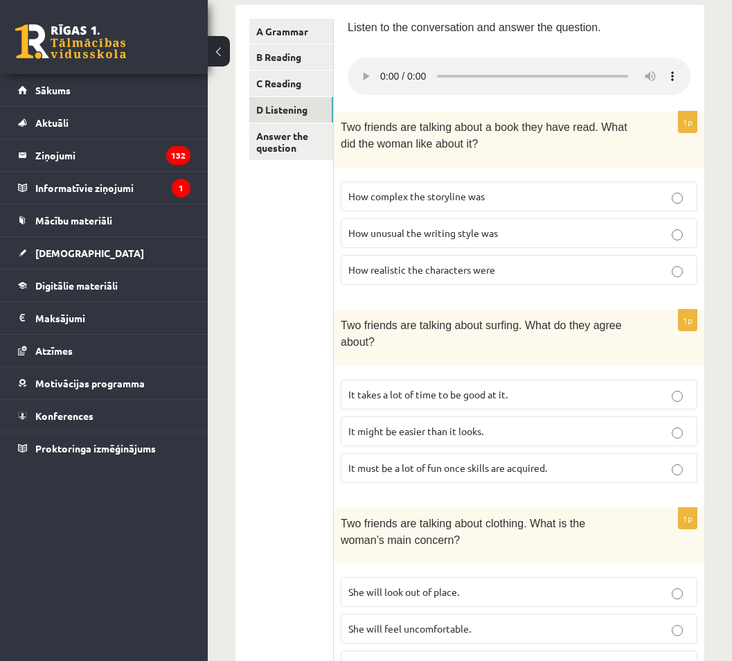
scroll to position [0, 0]
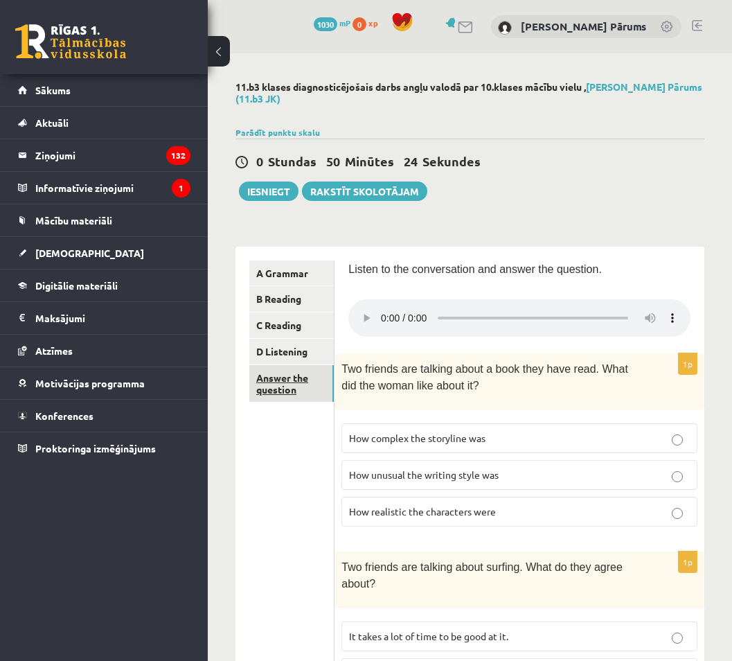
click at [280, 385] on link "Answer the question" at bounding box center [291, 383] width 84 height 37
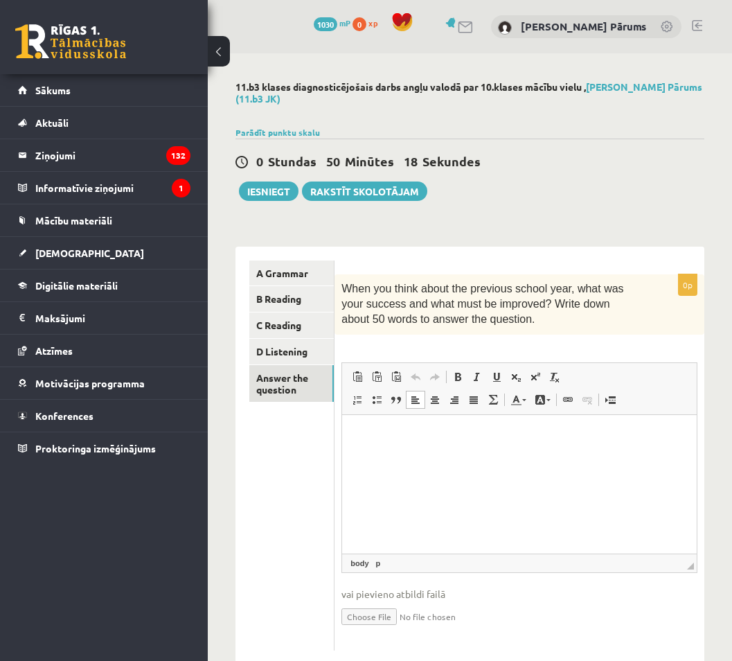
click at [426, 445] on html at bounding box center [519, 435] width 355 height 42
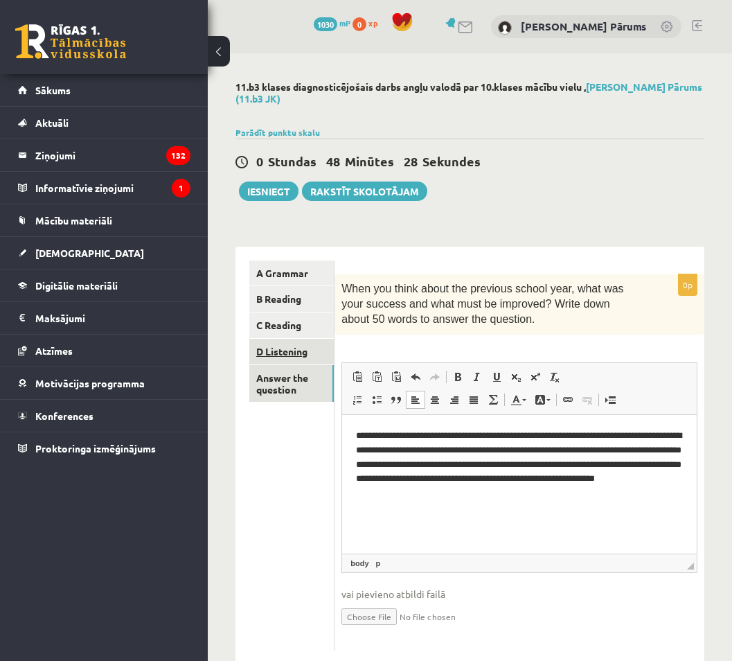
scroll to position [33, 0]
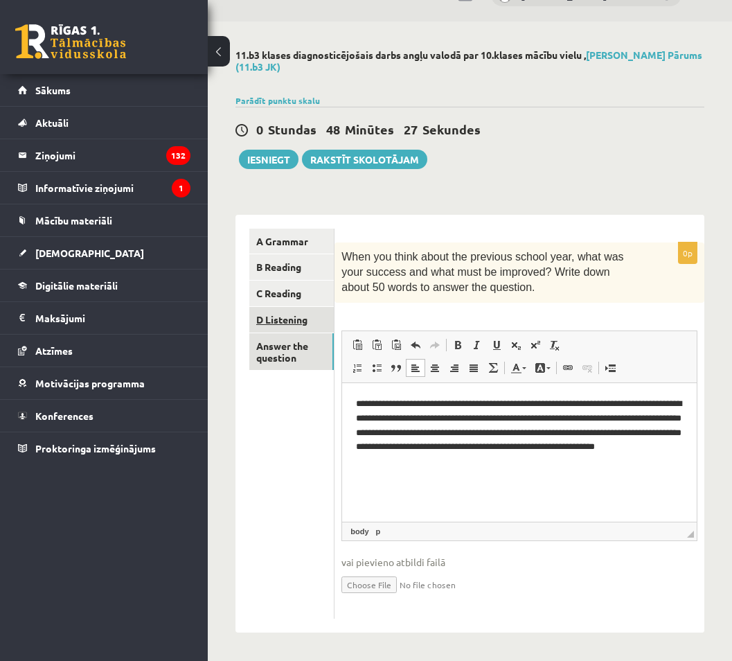
click at [293, 315] on link "D Listening" at bounding box center [291, 320] width 84 height 26
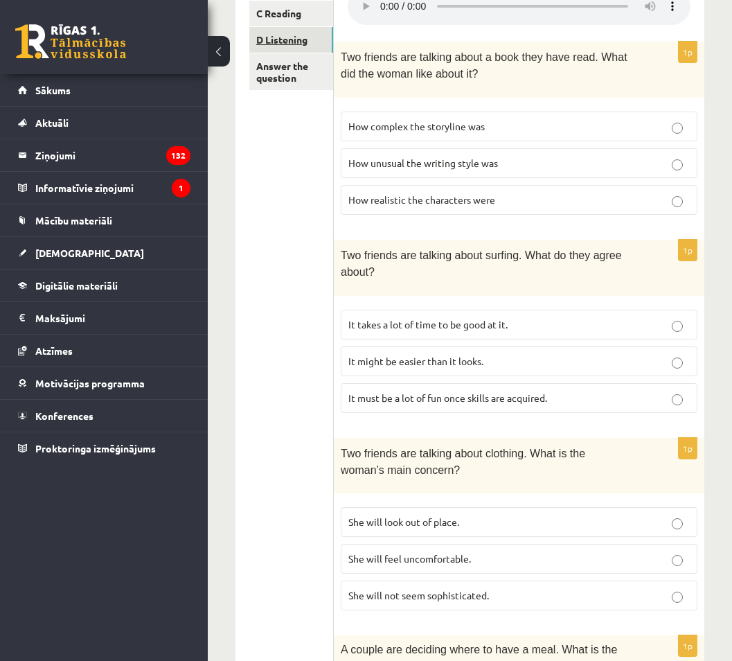
scroll to position [0, 0]
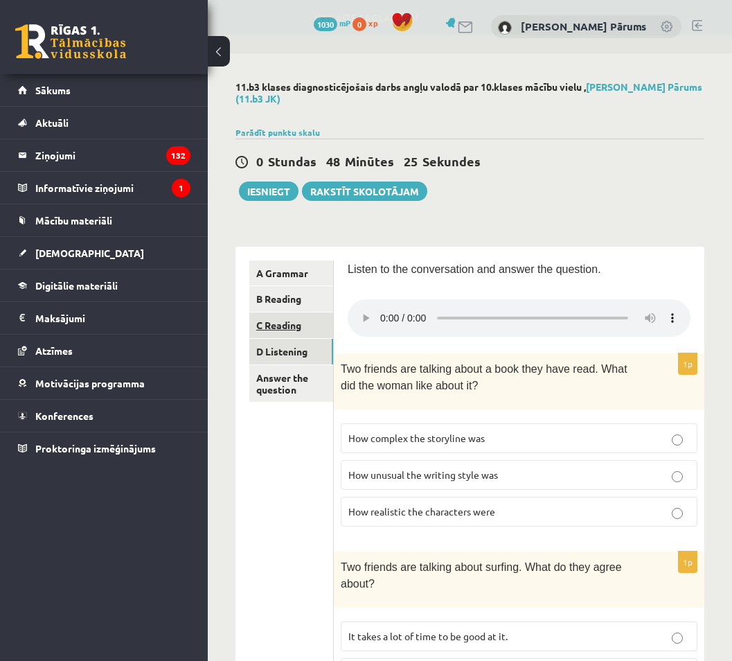
click at [282, 330] on link "C Reading" at bounding box center [291, 325] width 84 height 26
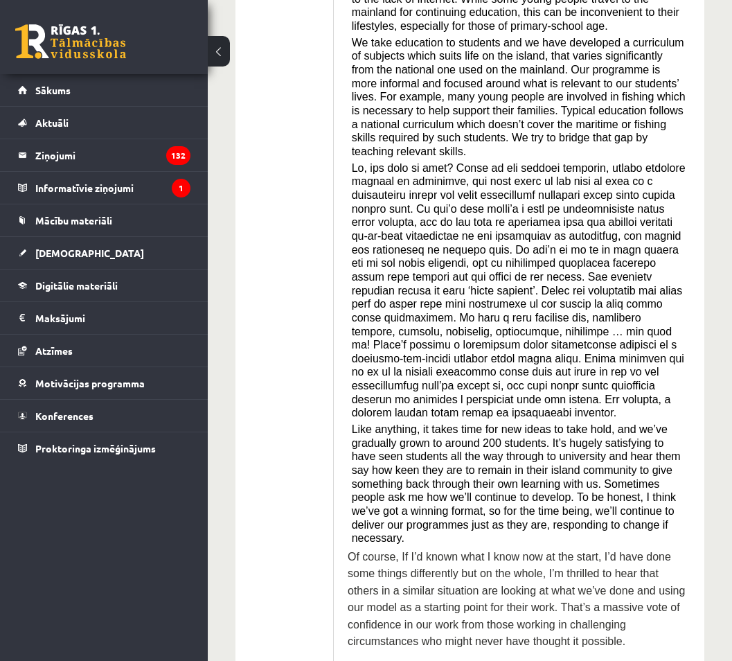
scroll to position [26, 0]
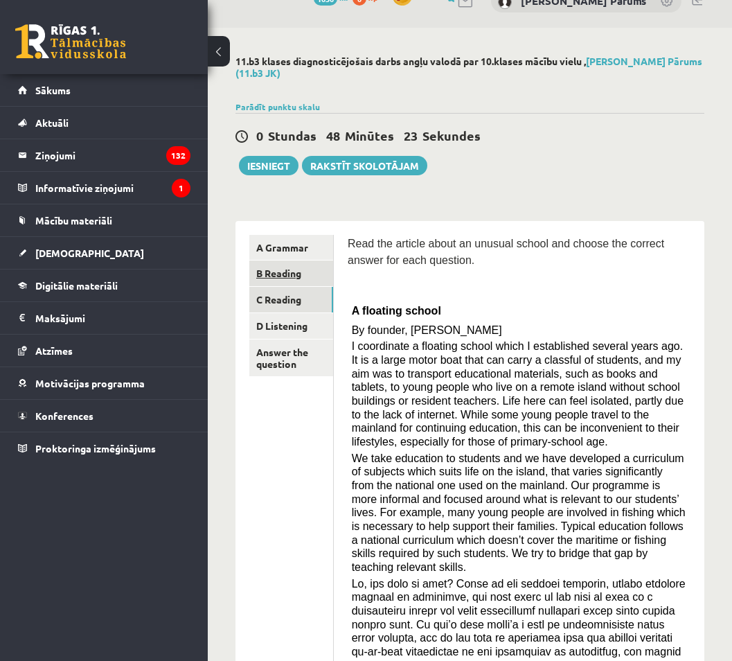
click at [269, 271] on link "B Reading" at bounding box center [291, 273] width 84 height 26
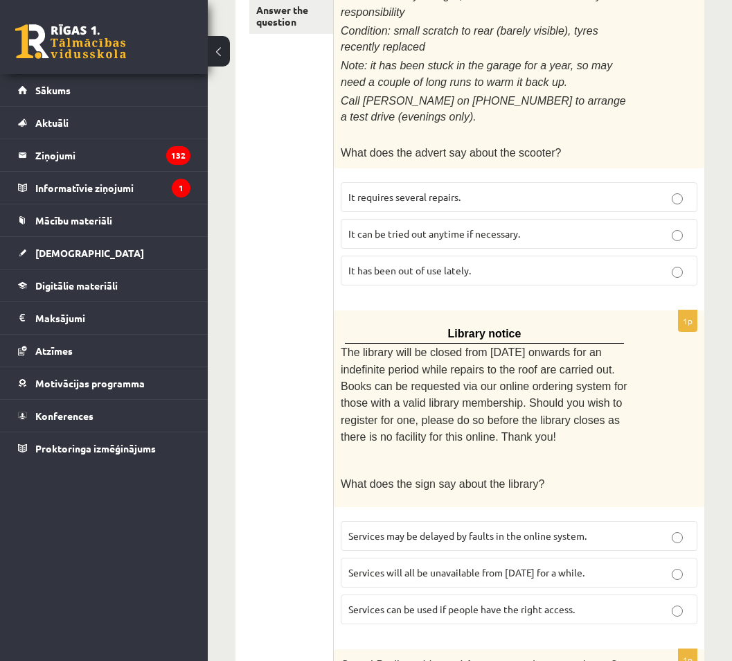
scroll to position [0, 0]
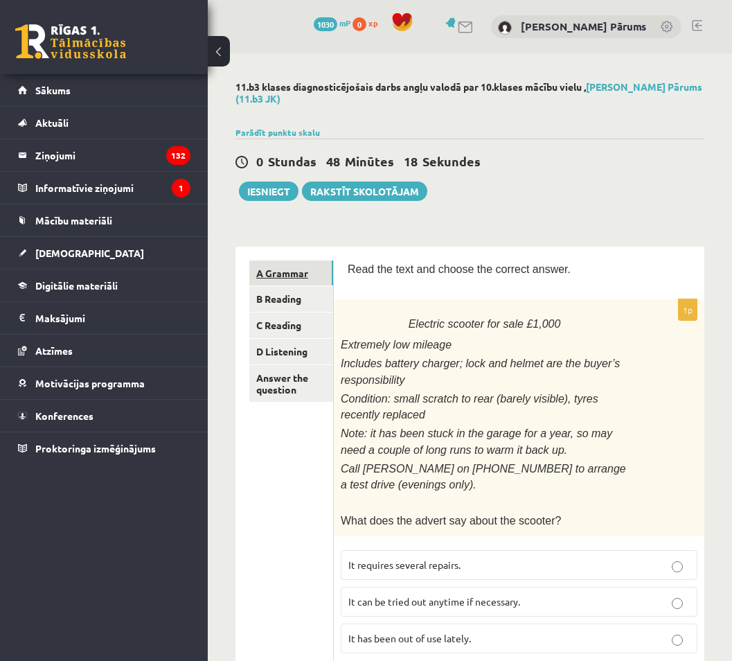
click at [275, 283] on link "A Grammar" at bounding box center [291, 273] width 84 height 26
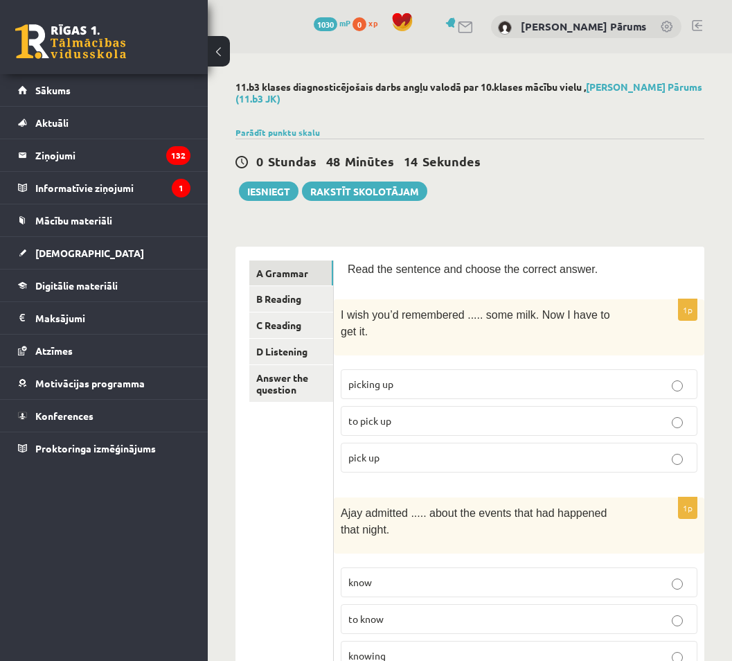
click at [270, 190] on button "Iesniegt" at bounding box center [269, 190] width 60 height 19
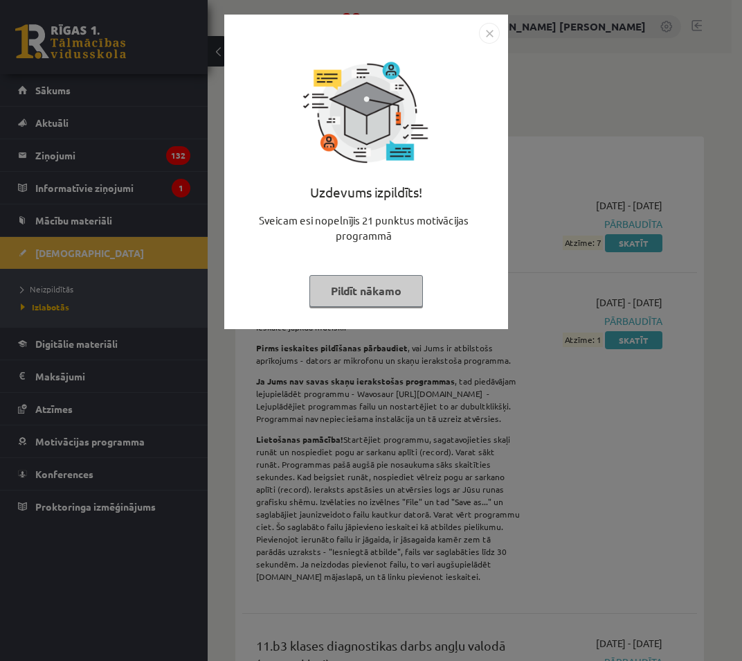
click at [486, 32] on img "Close" at bounding box center [489, 33] width 21 height 21
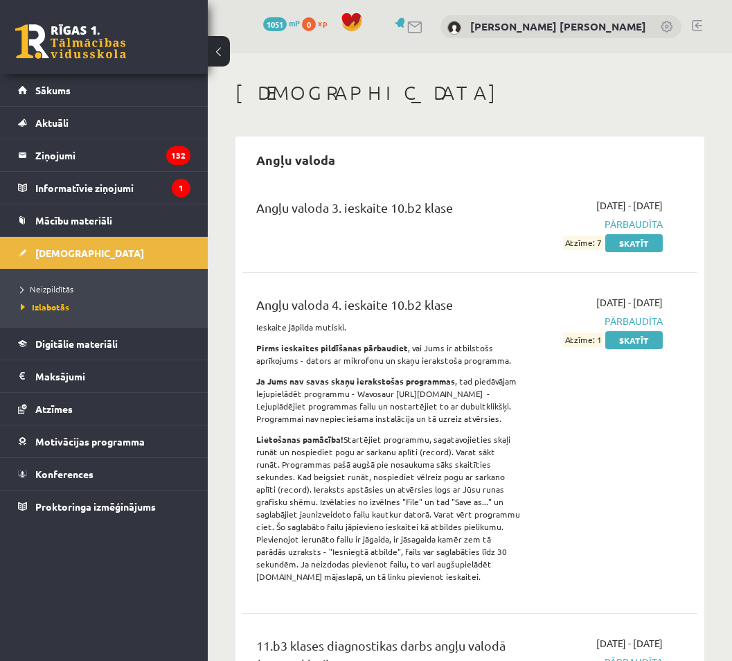
click at [102, 38] on link at bounding box center [70, 41] width 111 height 35
